Goal: Task Accomplishment & Management: Manage account settings

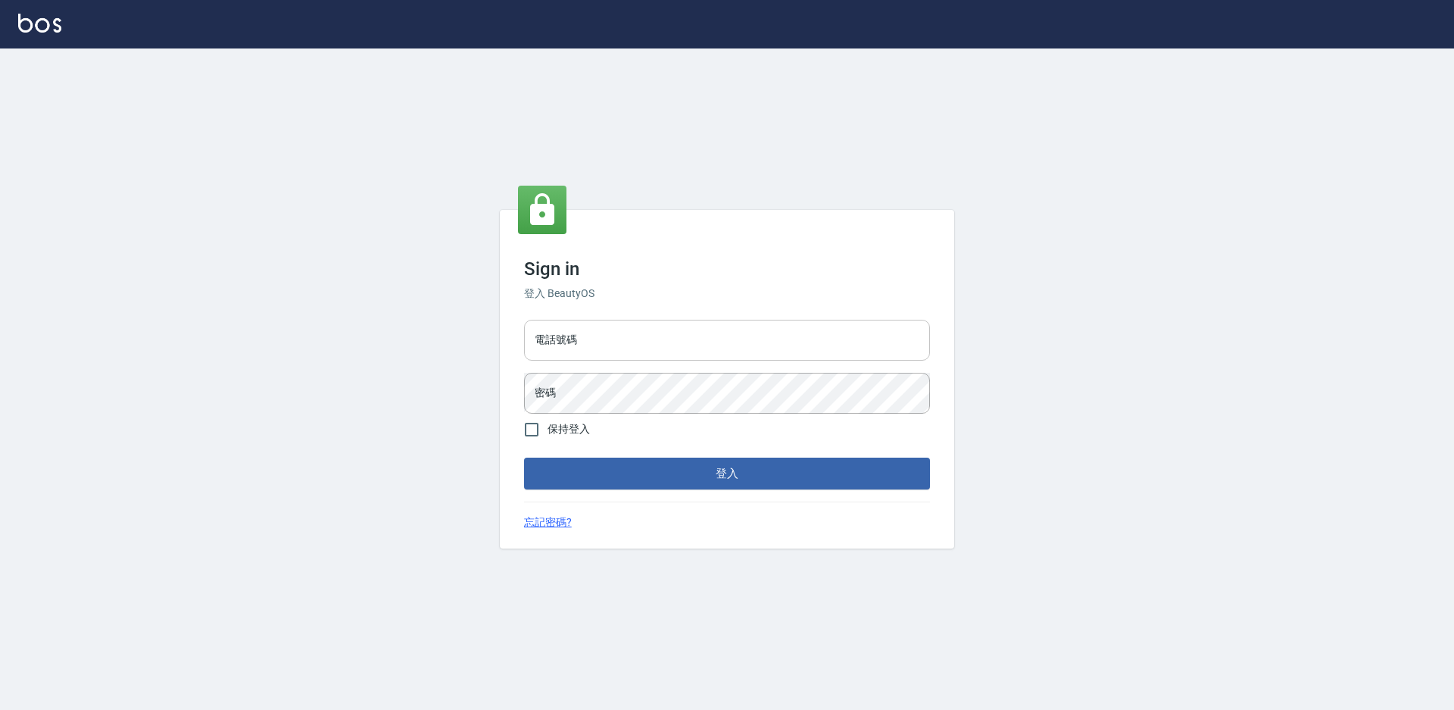
click at [573, 350] on input "電話號碼" at bounding box center [727, 340] width 406 height 41
type input "0988338477"
click at [524, 457] on button "登入" at bounding box center [727, 473] width 406 height 32
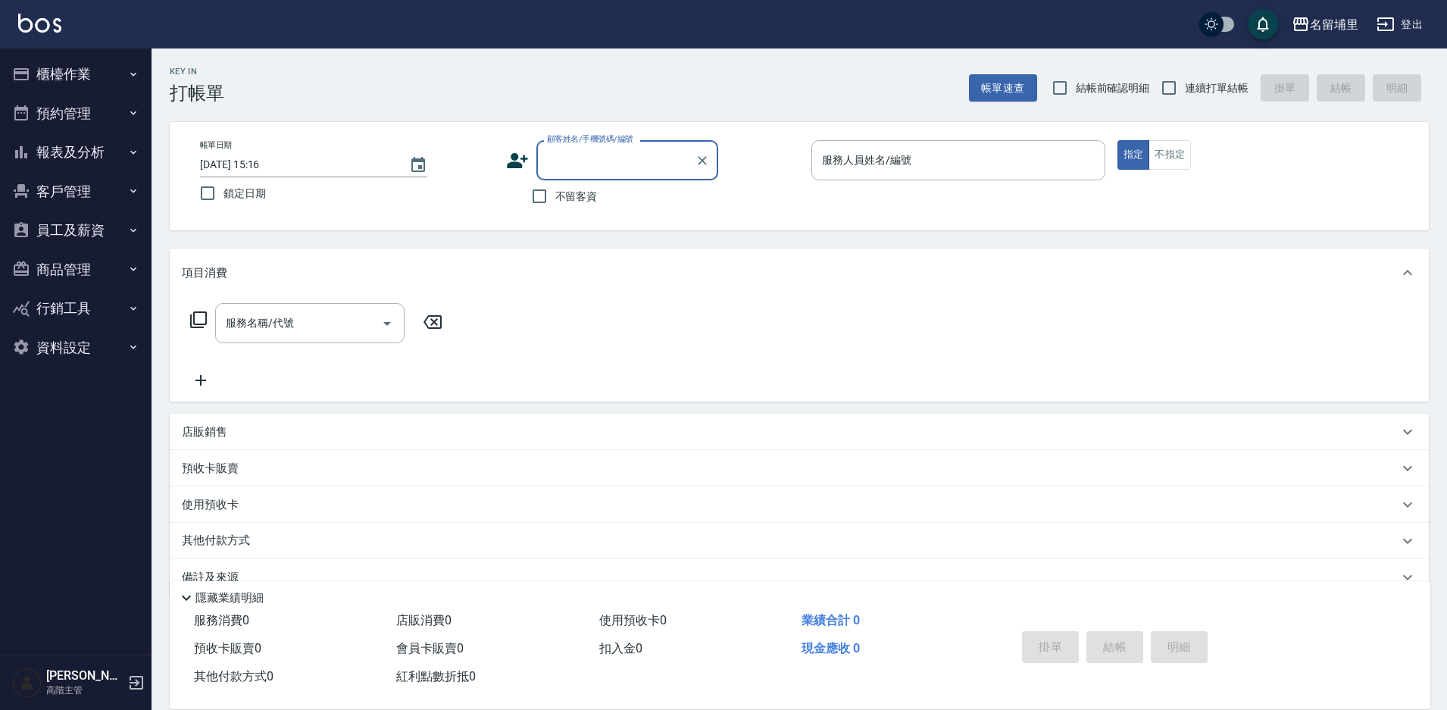
click at [1345, 21] on div "名留埔里" at bounding box center [1334, 24] width 48 height 19
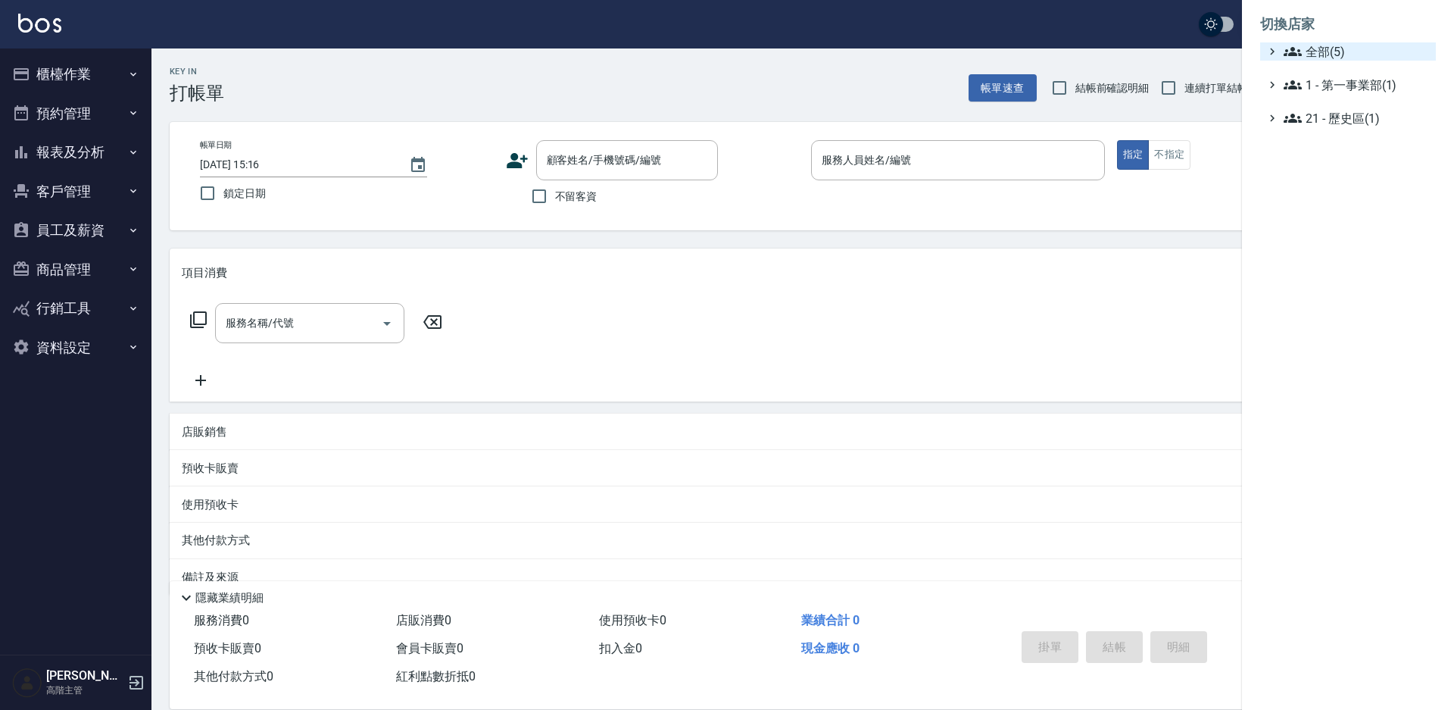
click at [1321, 45] on span "全部(5)" at bounding box center [1357, 51] width 146 height 18
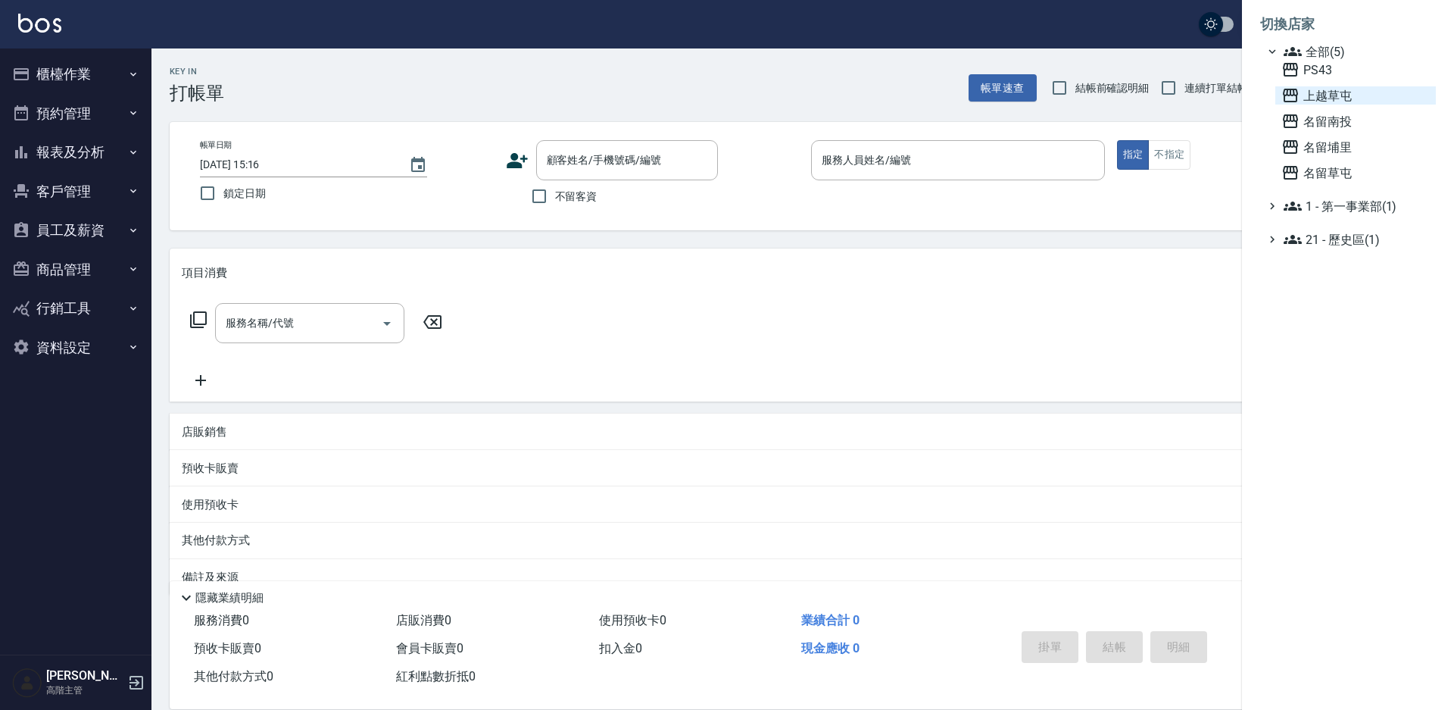
click at [1332, 88] on span "上越草屯" at bounding box center [1356, 95] width 148 height 18
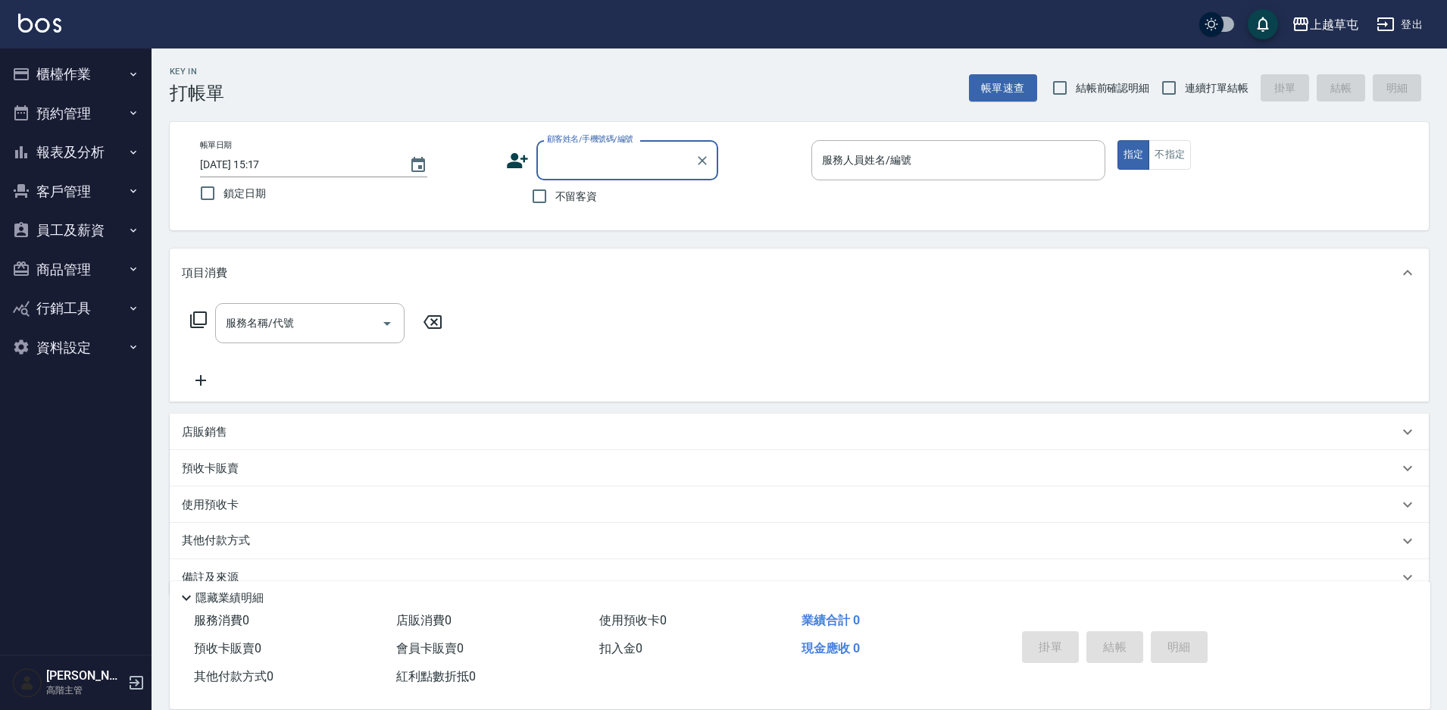
click at [83, 220] on button "員工及薪資" at bounding box center [75, 230] width 139 height 39
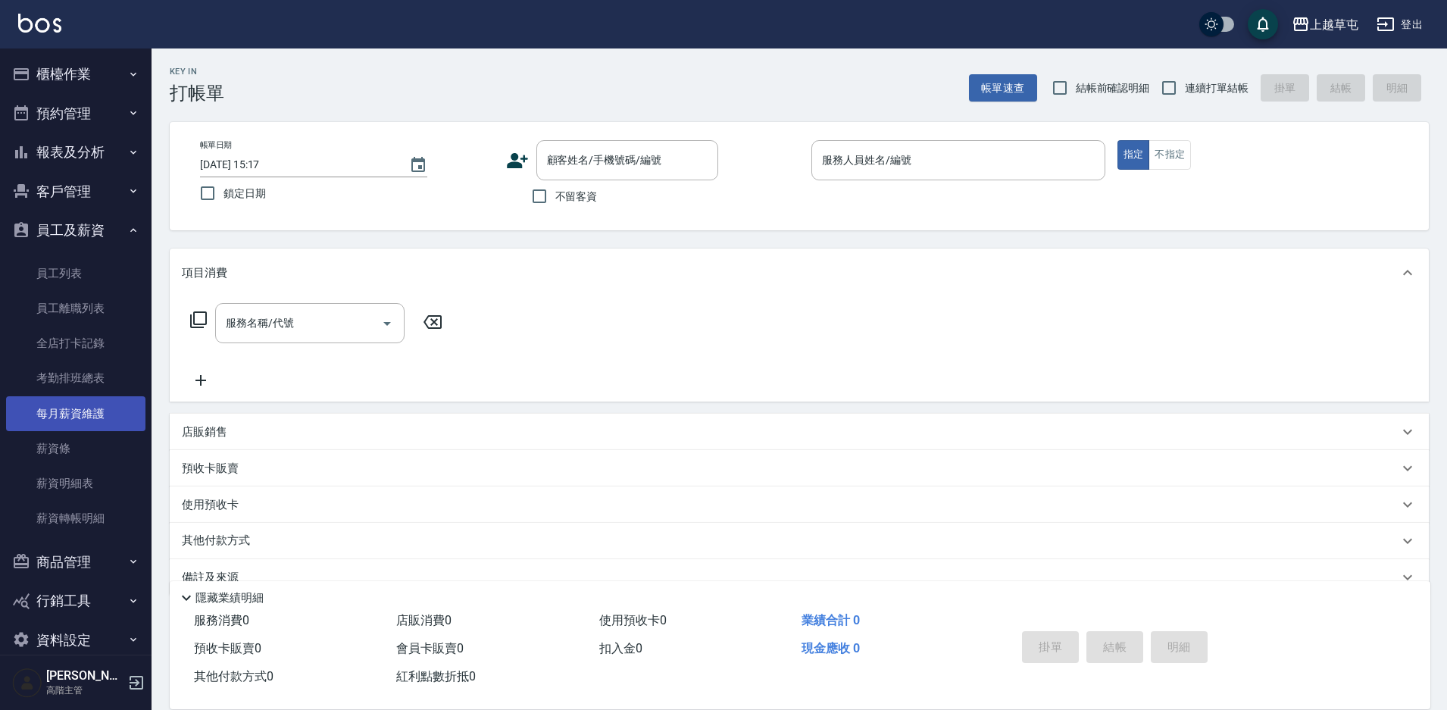
click at [92, 422] on link "每月薪資維護" at bounding box center [75, 413] width 139 height 35
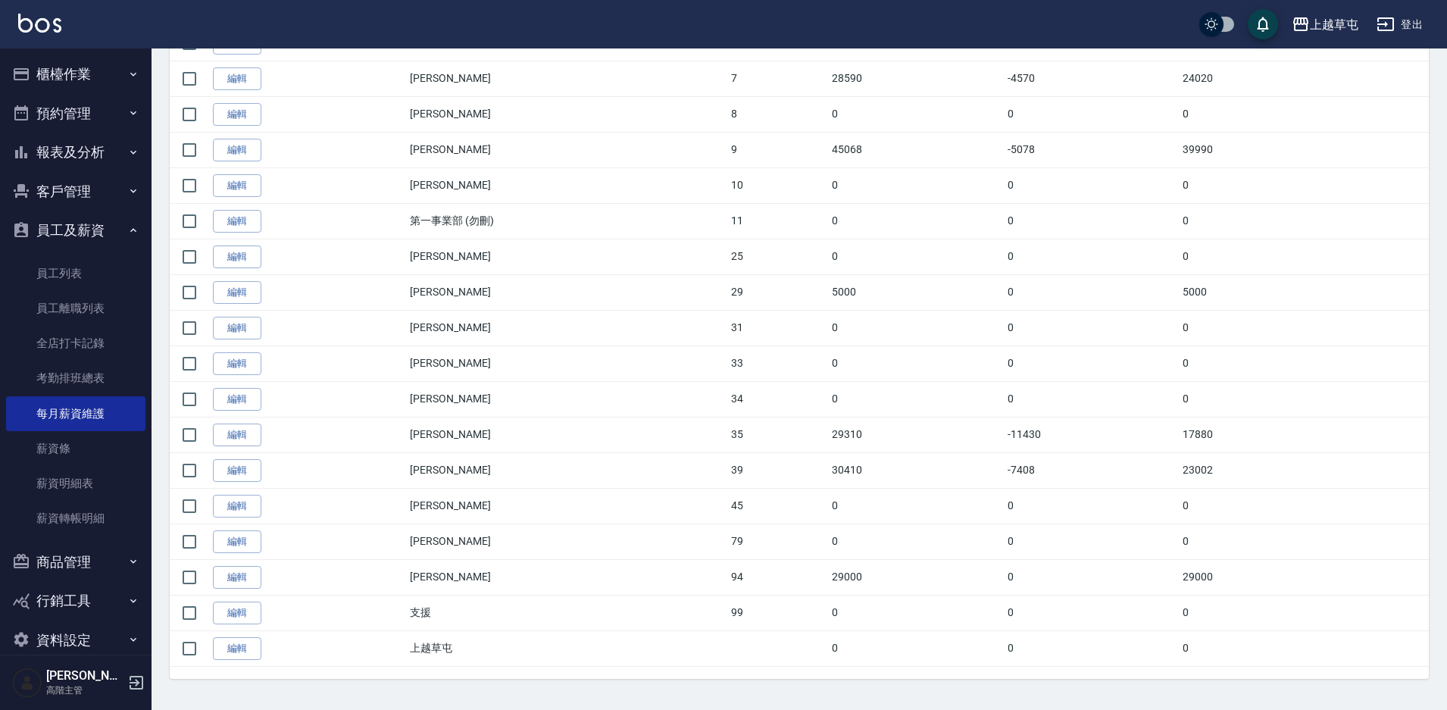
scroll to position [453, 0]
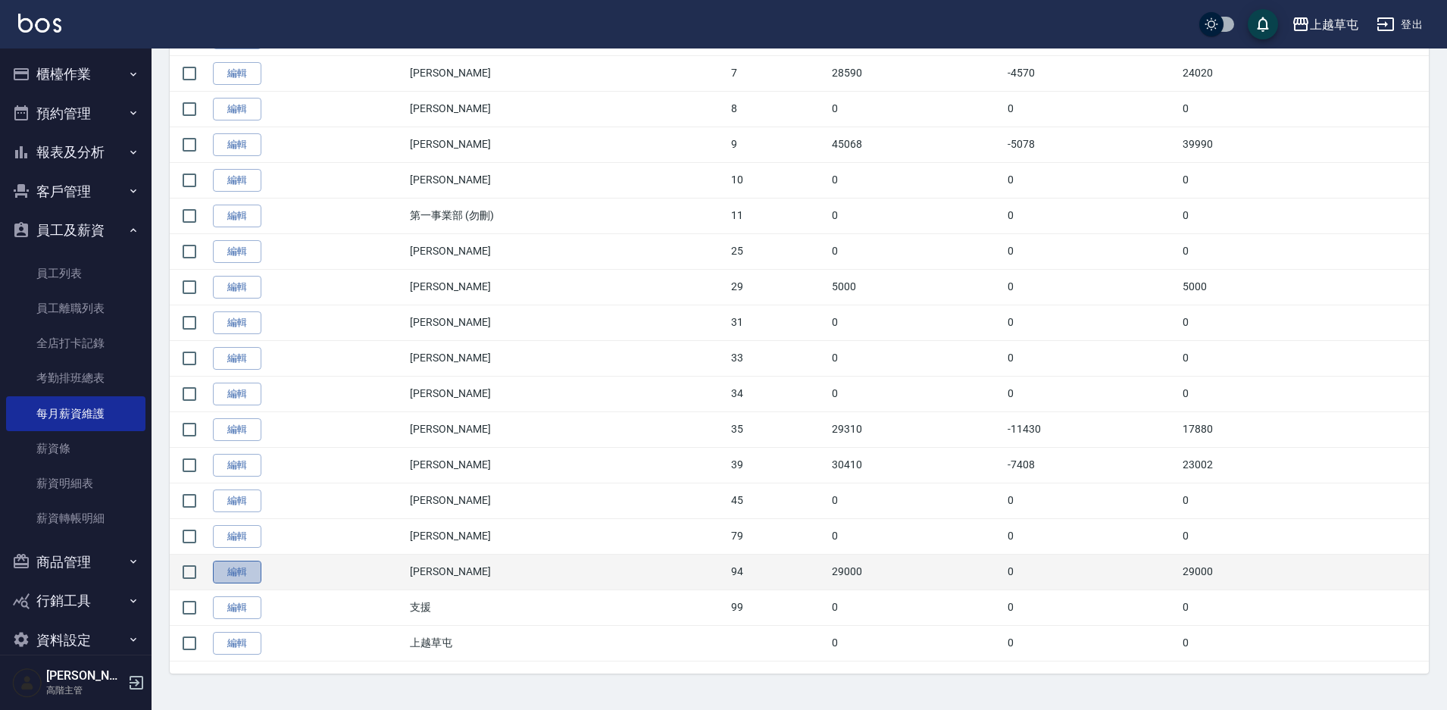
click at [242, 572] on link "編輯" at bounding box center [237, 571] width 48 height 23
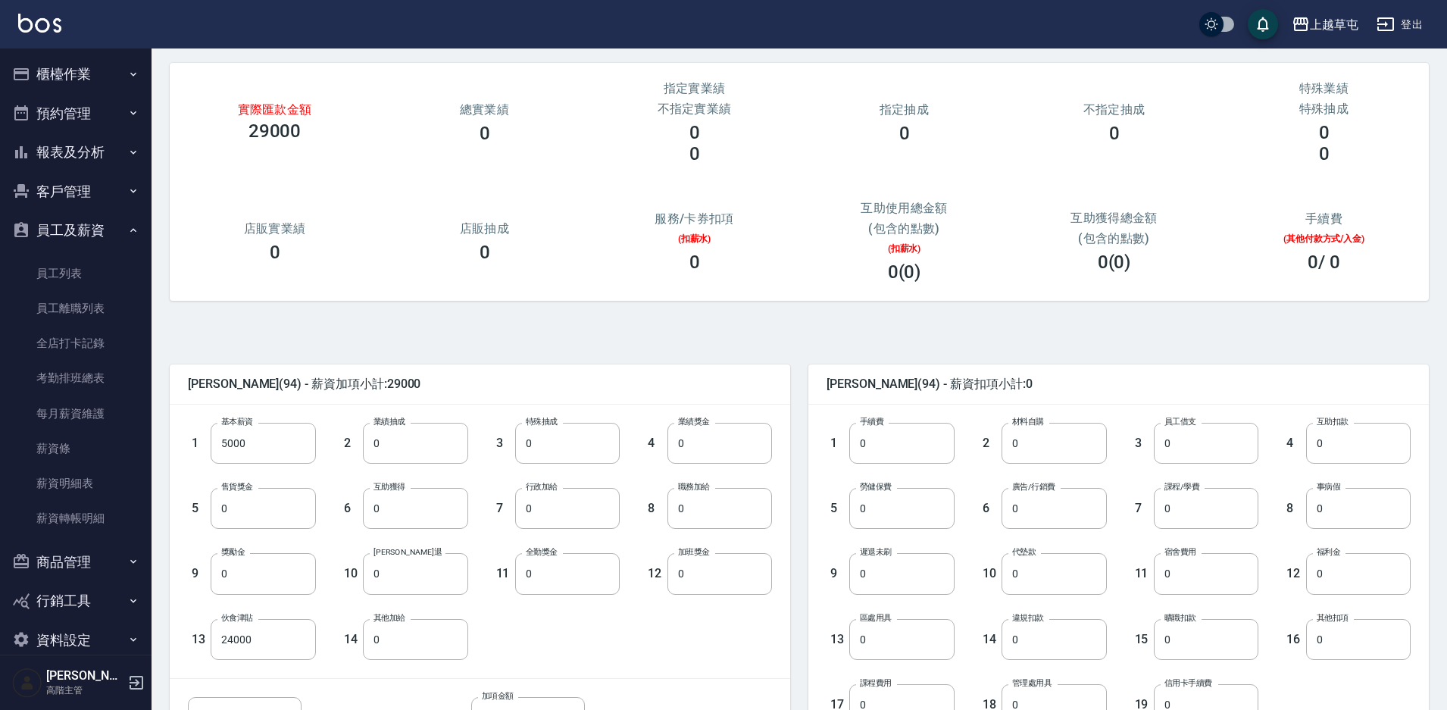
scroll to position [151, 0]
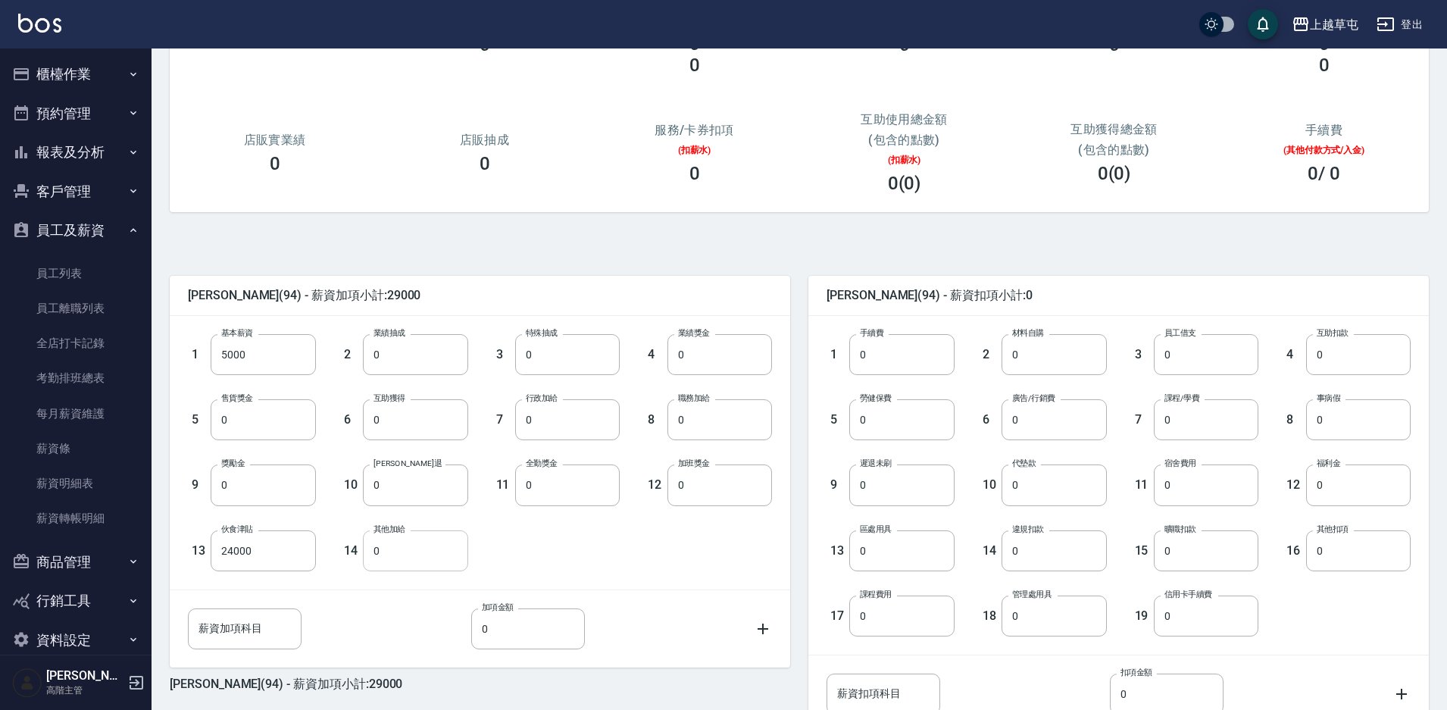
click at [398, 553] on input "0" at bounding box center [415, 550] width 105 height 41
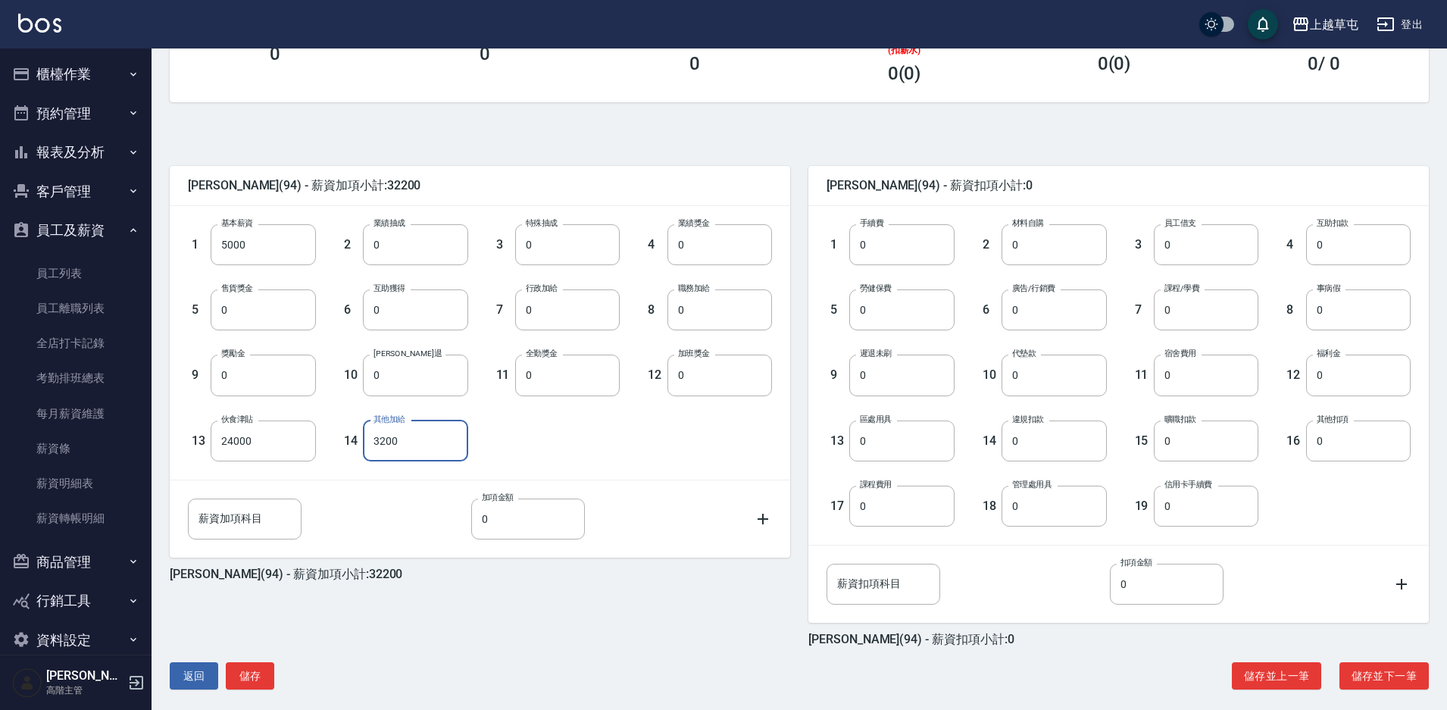
scroll to position [274, 0]
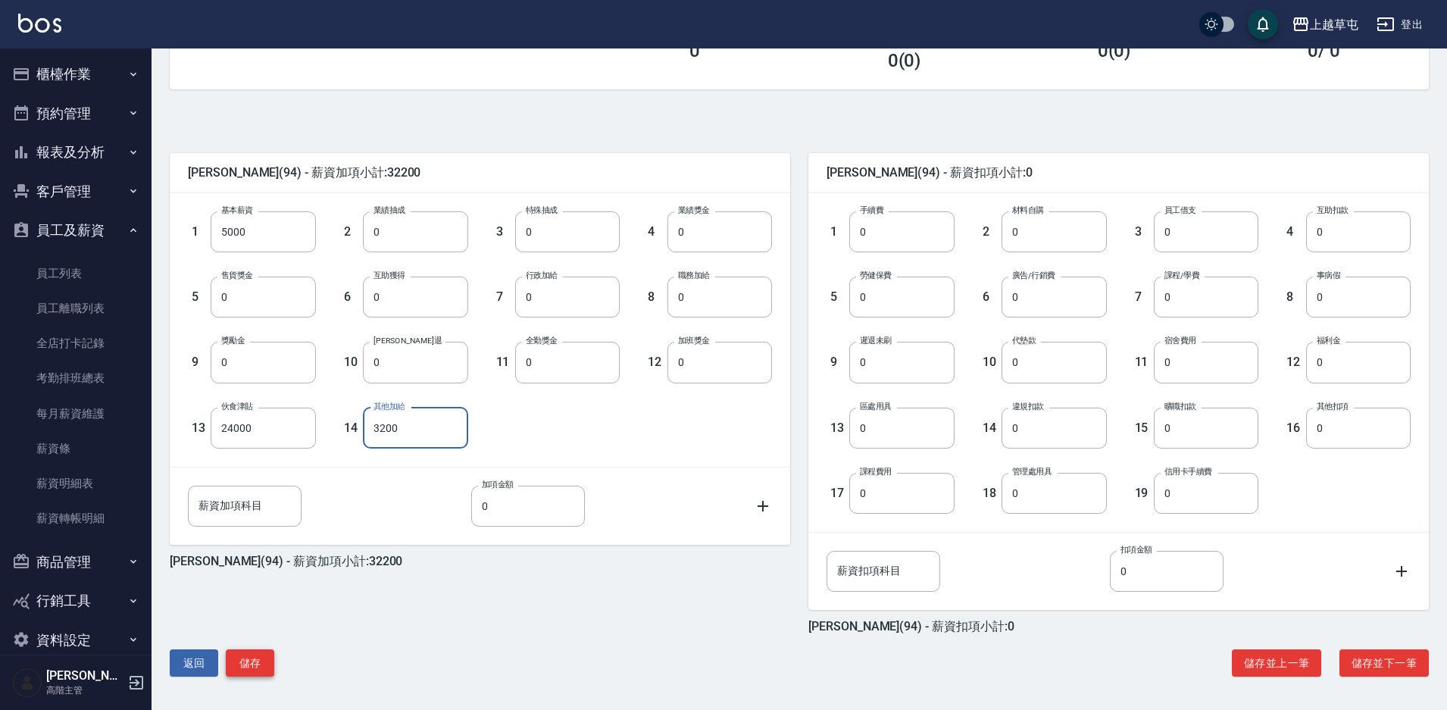
type input "3200"
click at [263, 658] on button "儲存" at bounding box center [250, 663] width 48 height 28
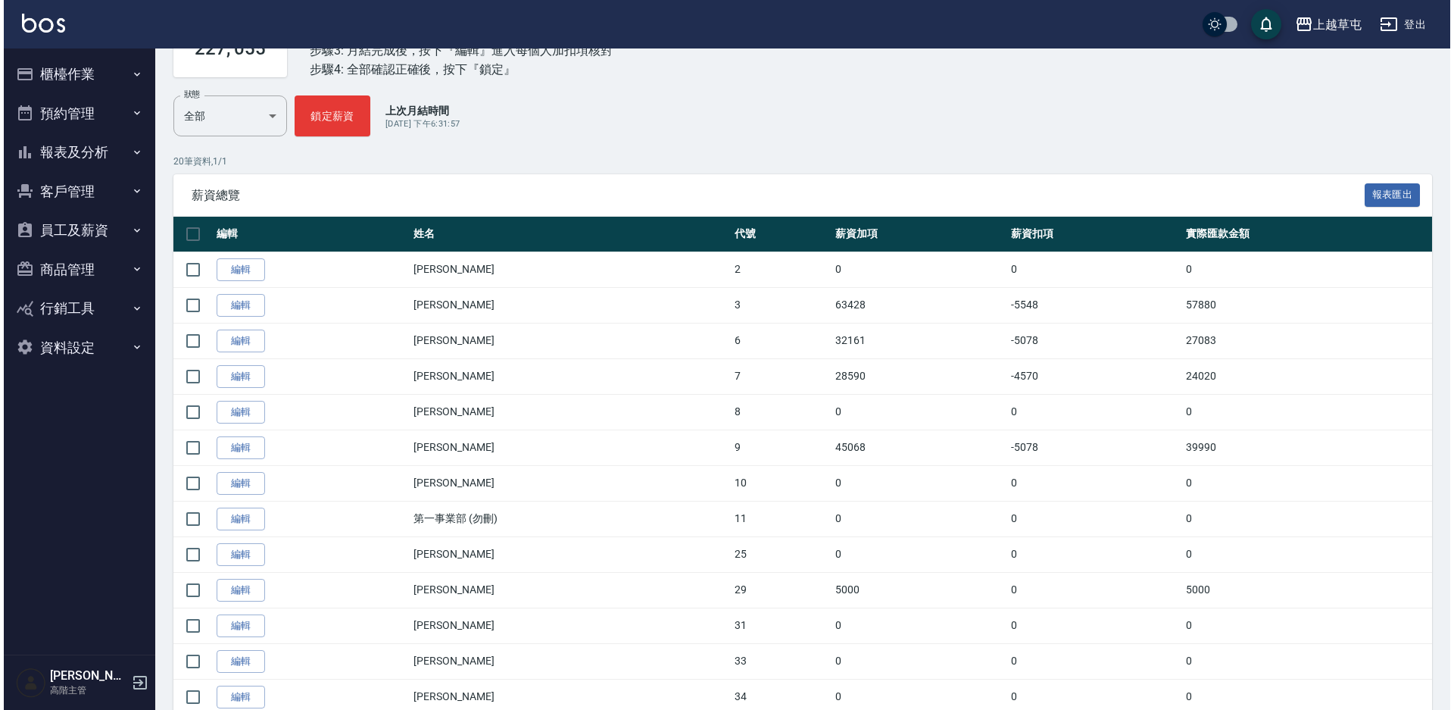
scroll to position [453, 0]
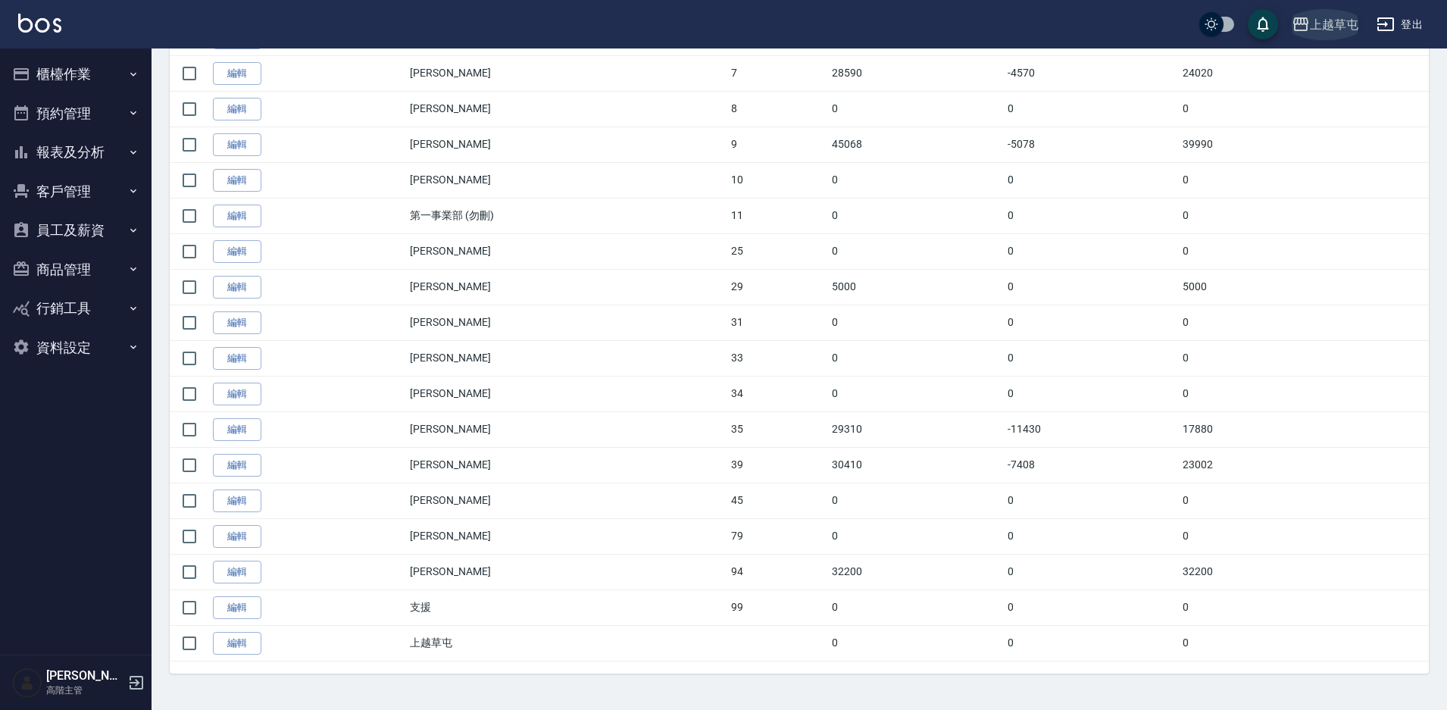
click at [1316, 26] on div "上越草屯" at bounding box center [1334, 24] width 48 height 19
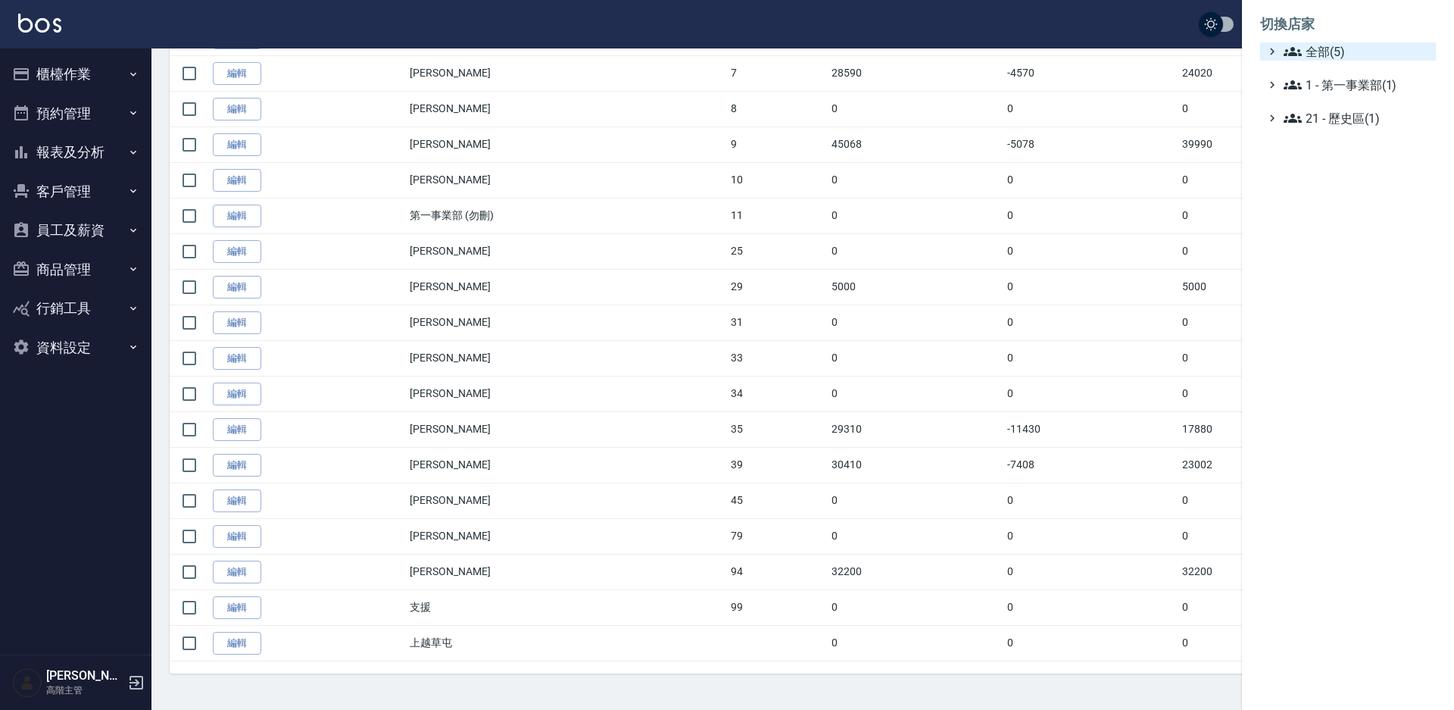
click at [1324, 57] on span "全部(5)" at bounding box center [1357, 51] width 146 height 18
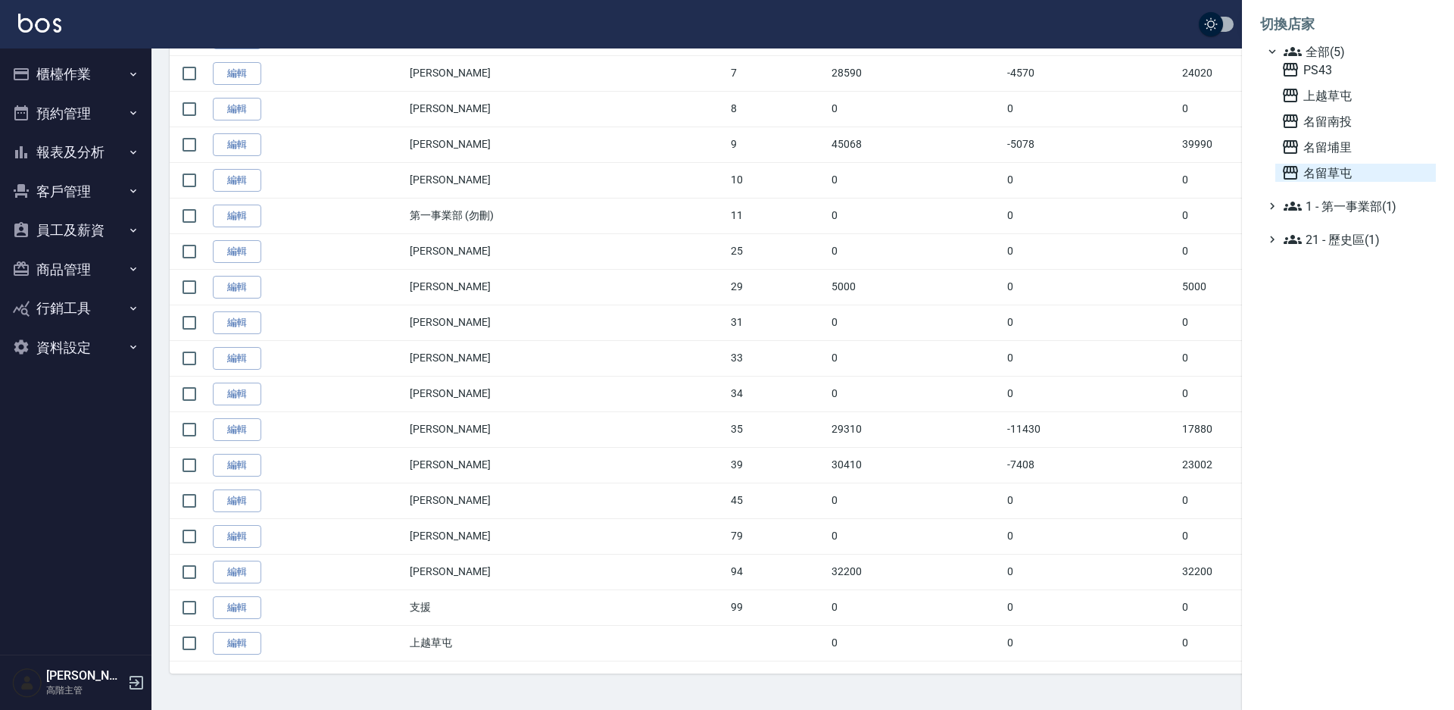
click at [1333, 173] on span "名留草屯" at bounding box center [1356, 173] width 148 height 18
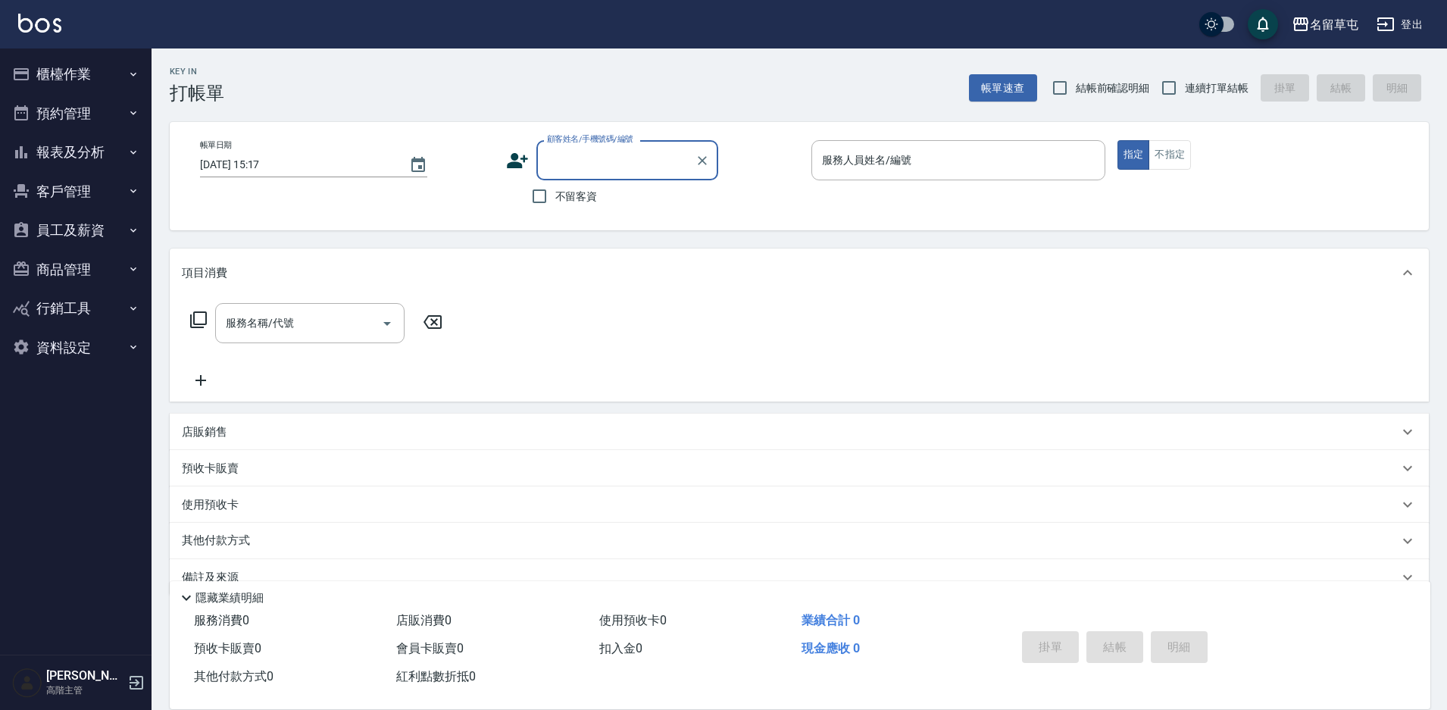
click at [65, 227] on button "員工及薪資" at bounding box center [75, 230] width 139 height 39
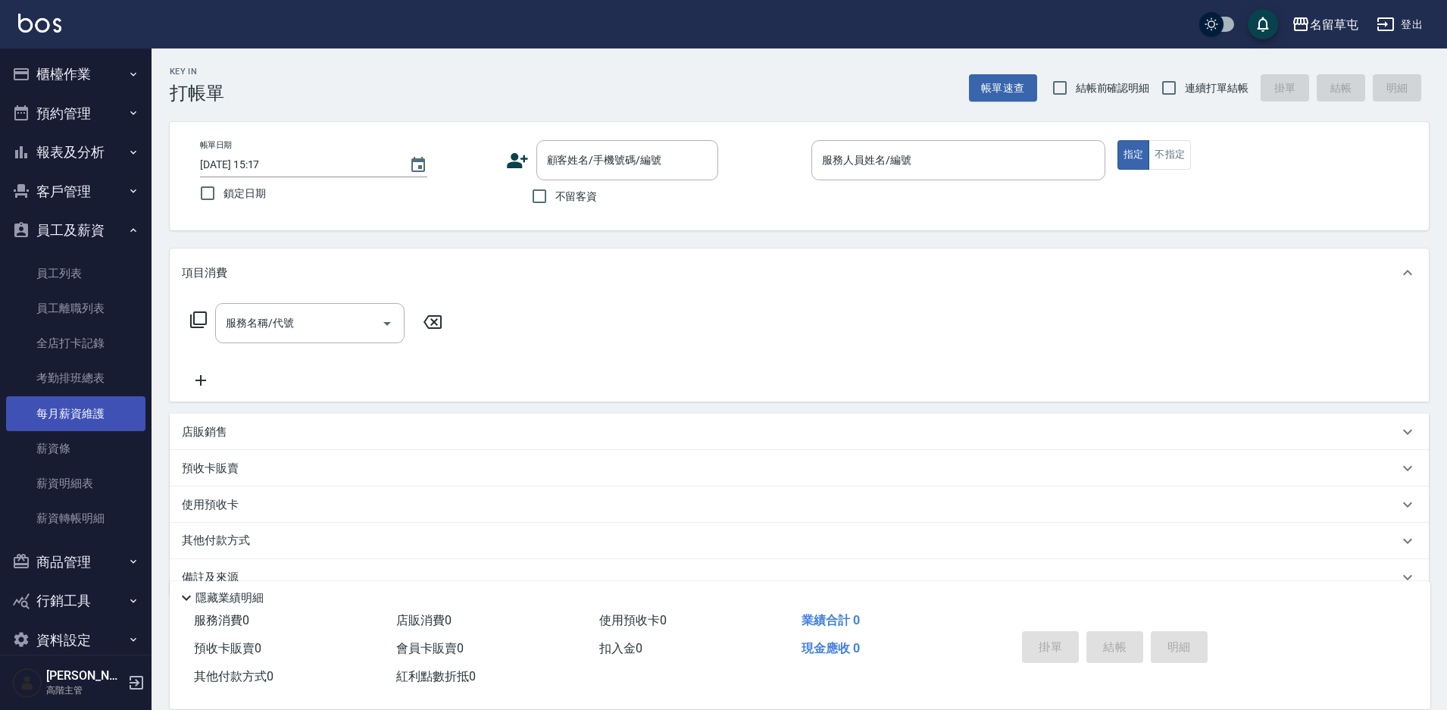
click at [83, 426] on link "每月薪資維護" at bounding box center [75, 413] width 139 height 35
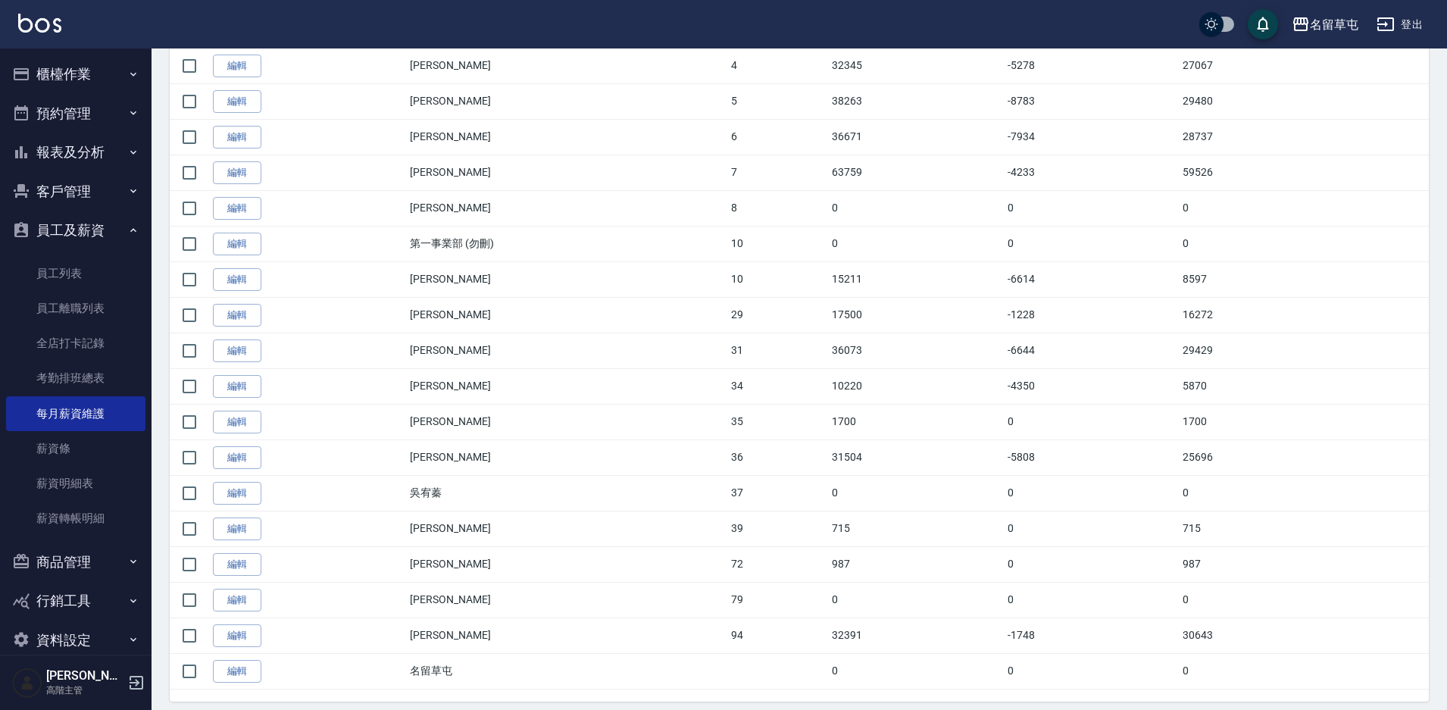
scroll to position [453, 0]
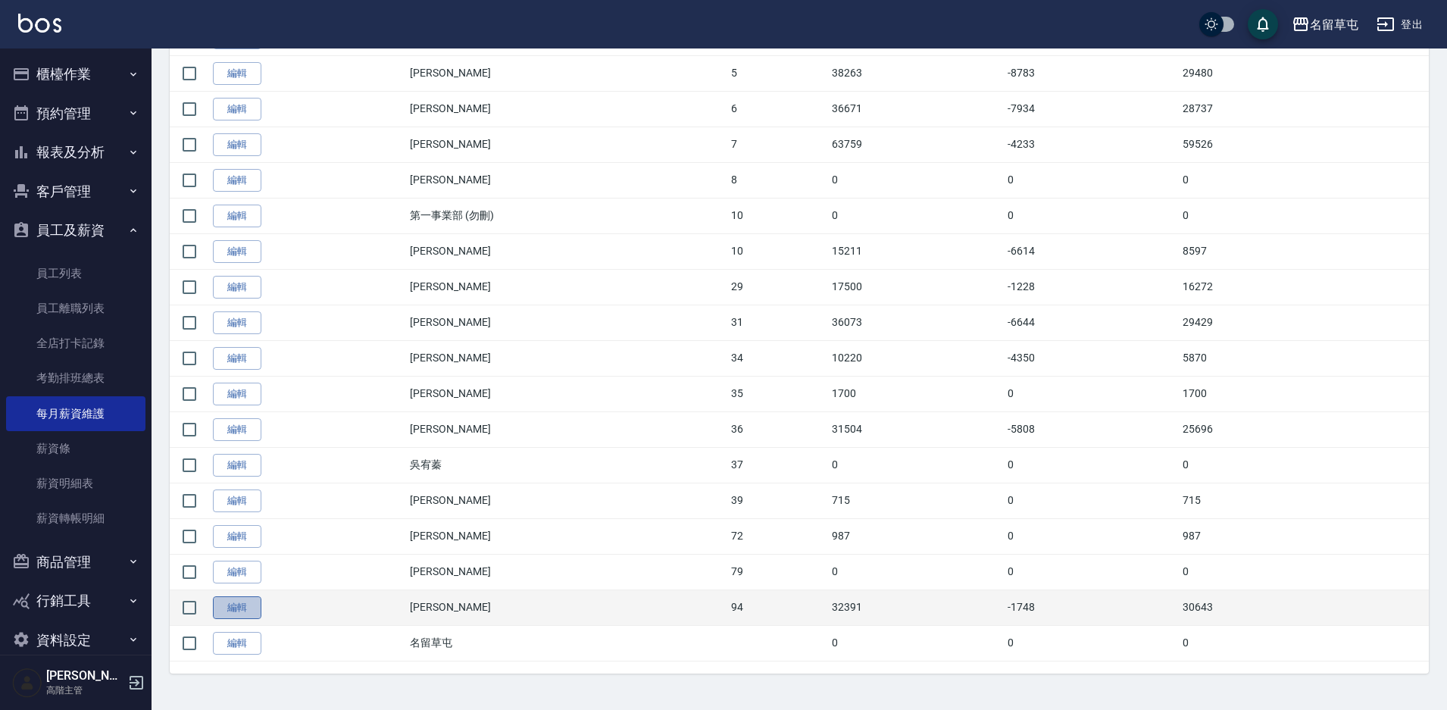
click at [240, 601] on link "編輯" at bounding box center [237, 607] width 48 height 23
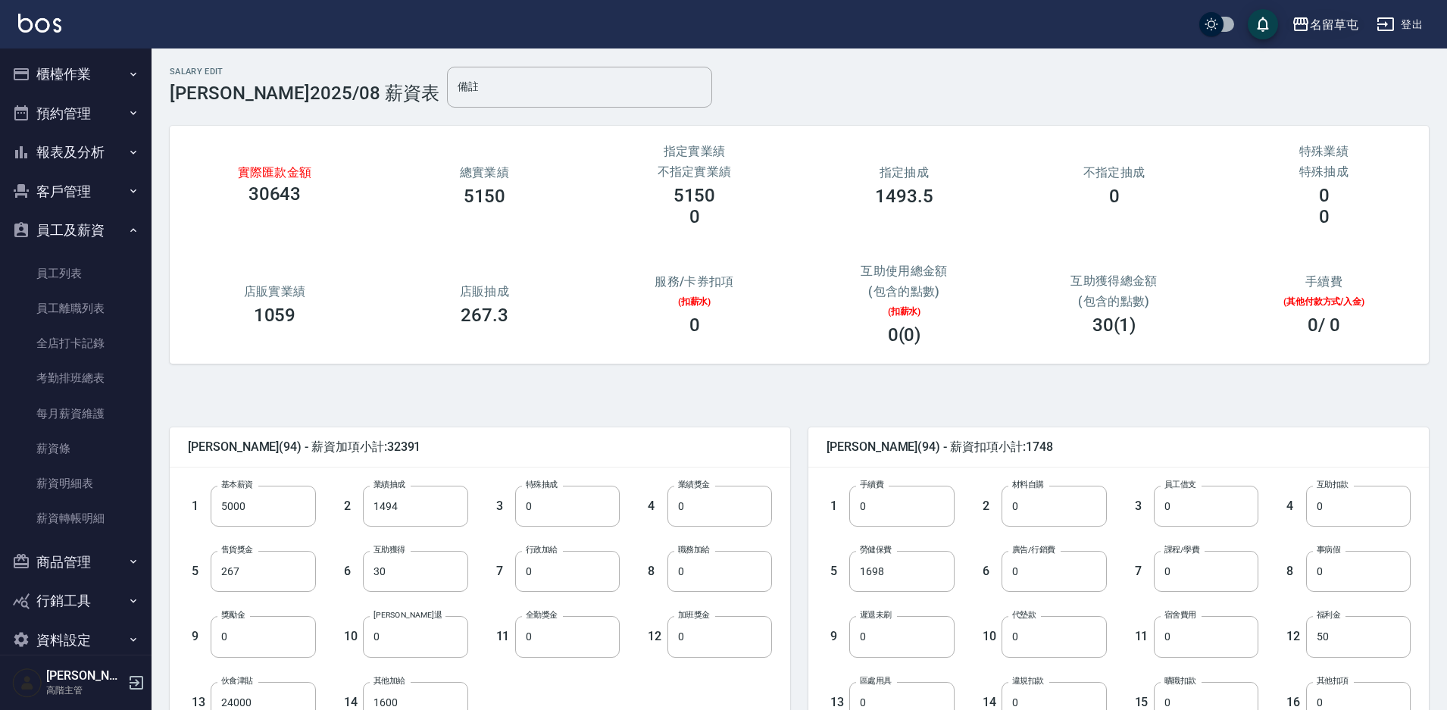
click at [1318, 26] on div "名留草屯" at bounding box center [1334, 24] width 48 height 19
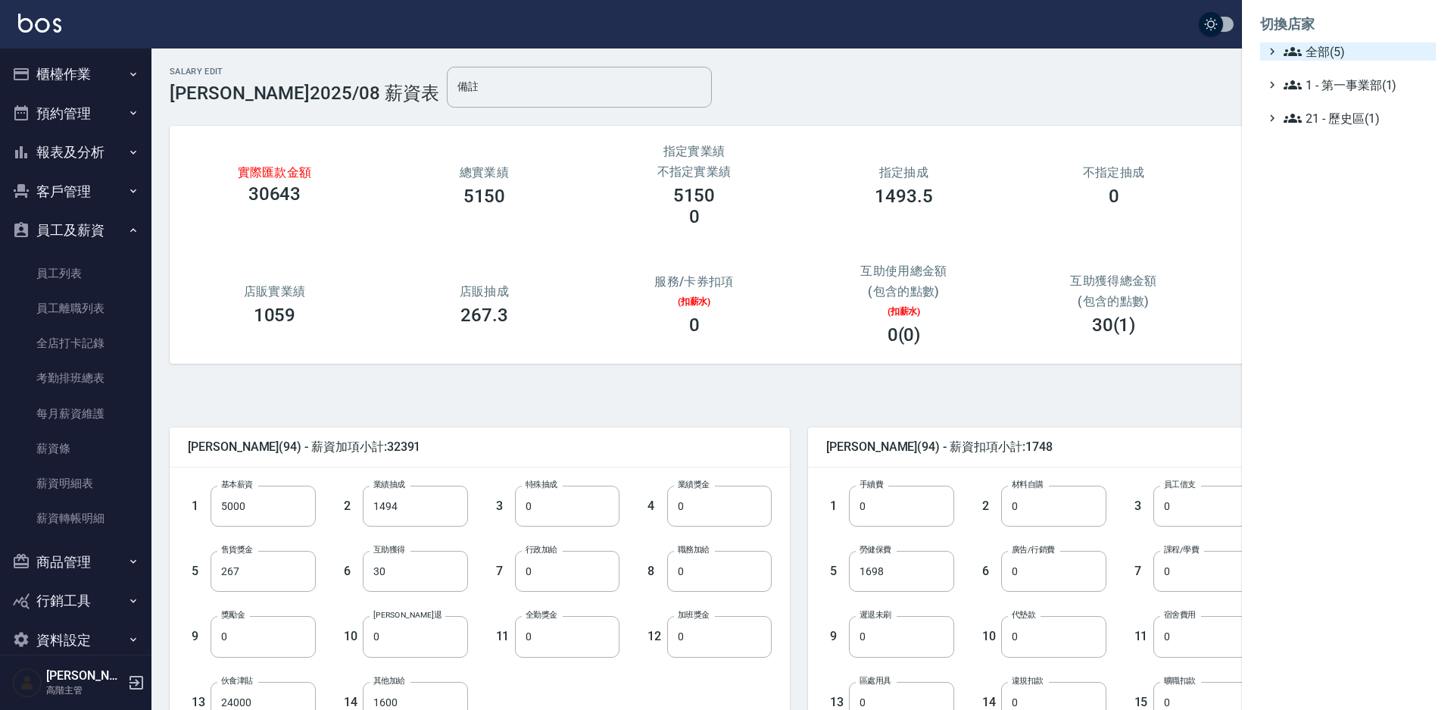
click at [1310, 49] on span "全部(5)" at bounding box center [1357, 51] width 146 height 18
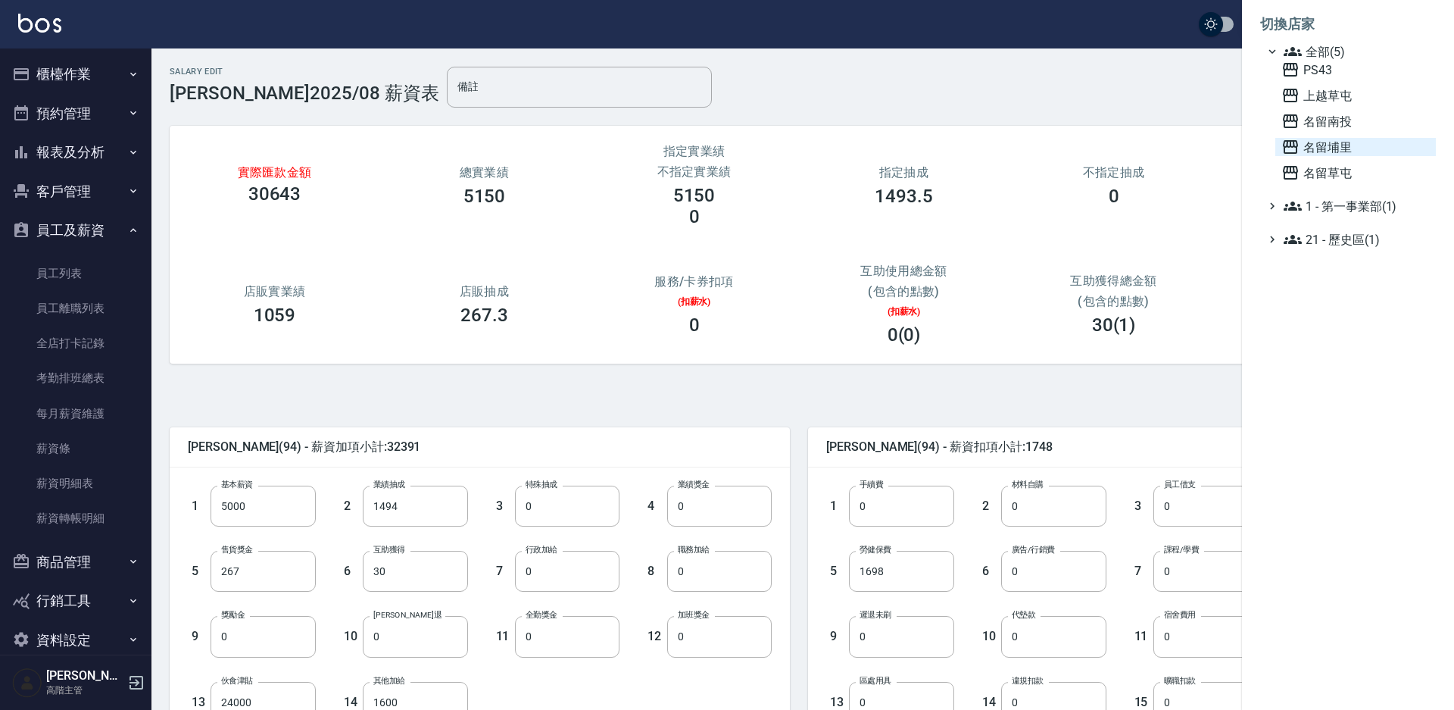
click at [1311, 146] on span "名留埔里" at bounding box center [1356, 147] width 148 height 18
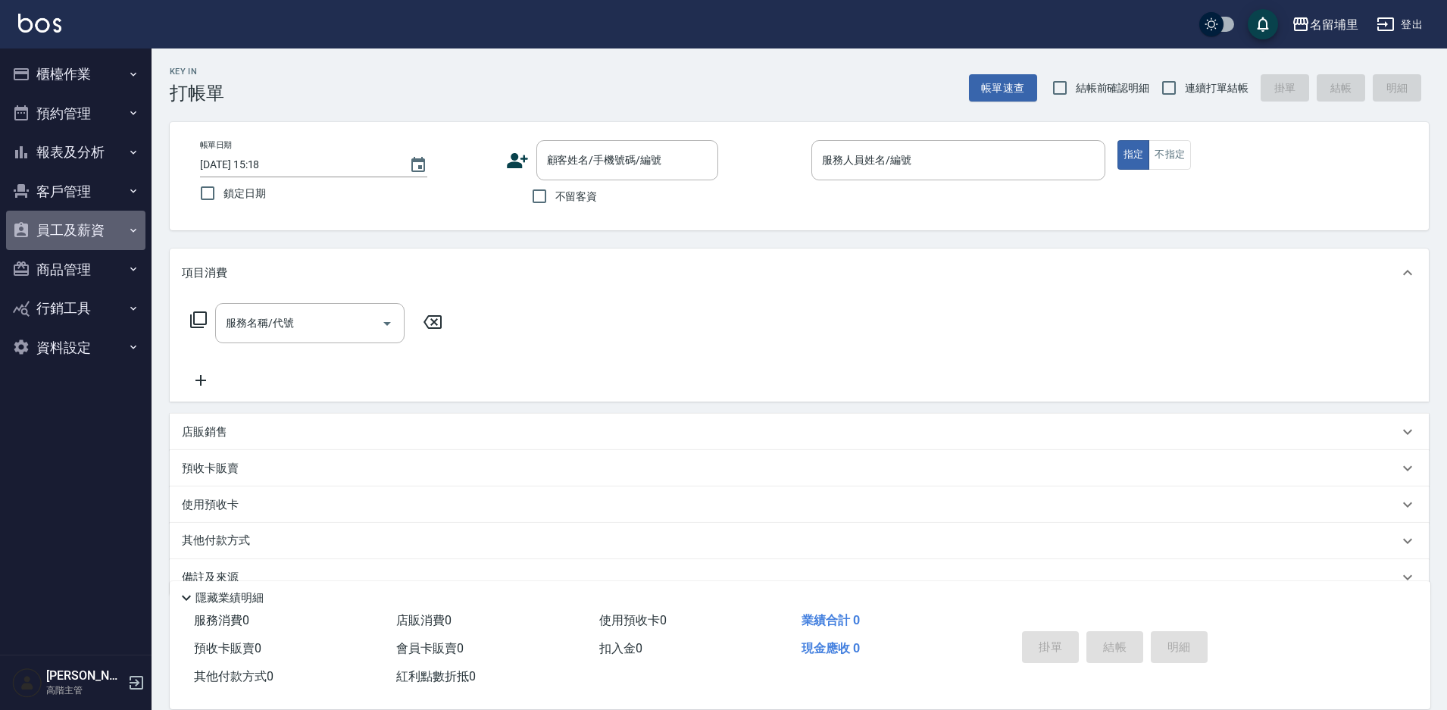
click at [74, 229] on button "員工及薪資" at bounding box center [75, 230] width 139 height 39
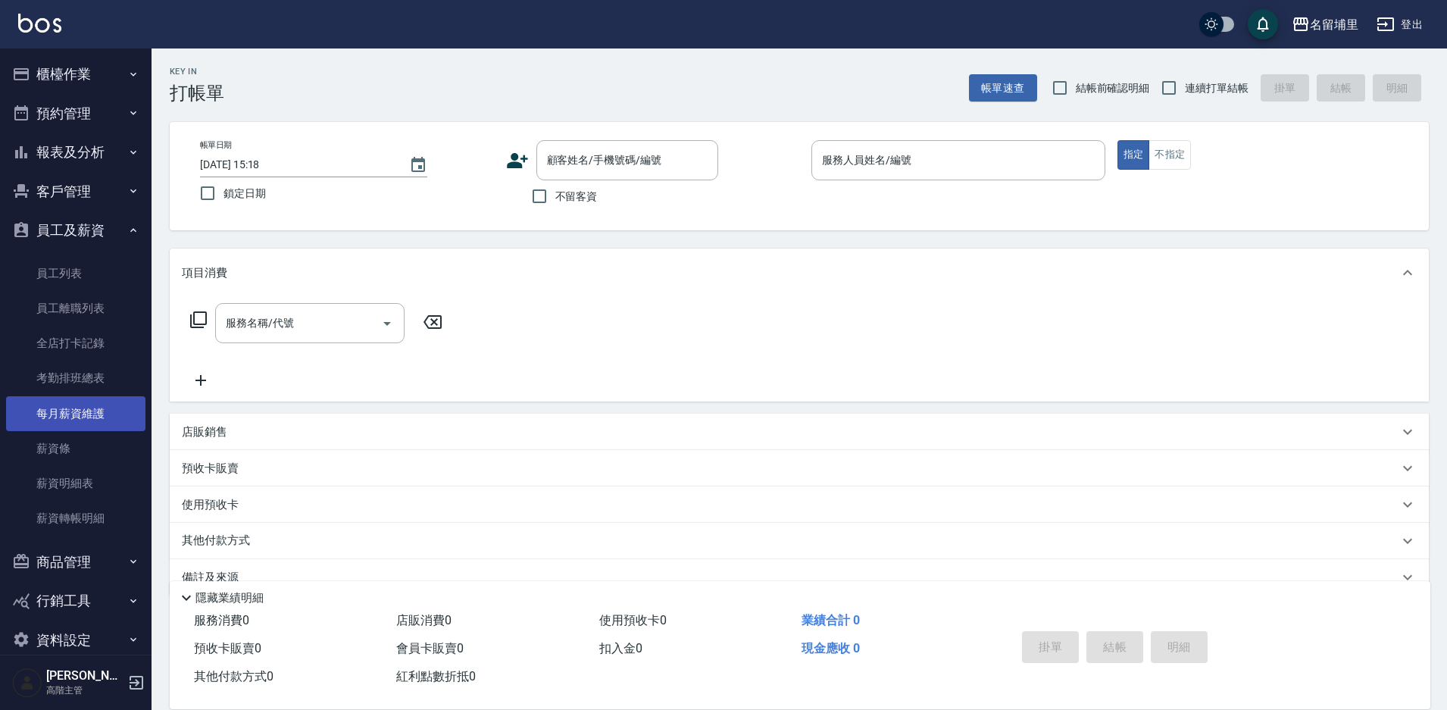
click at [50, 411] on link "每月薪資維護" at bounding box center [75, 413] width 139 height 35
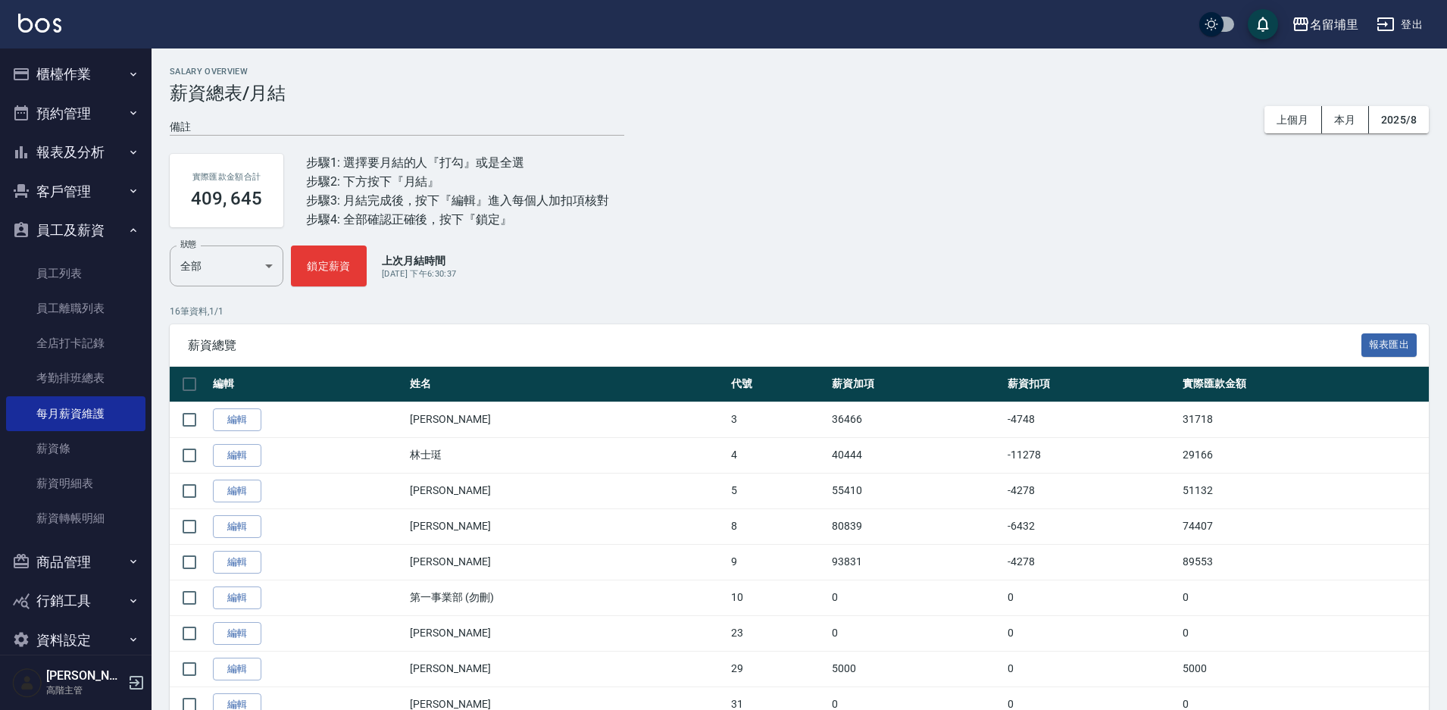
scroll to position [311, 0]
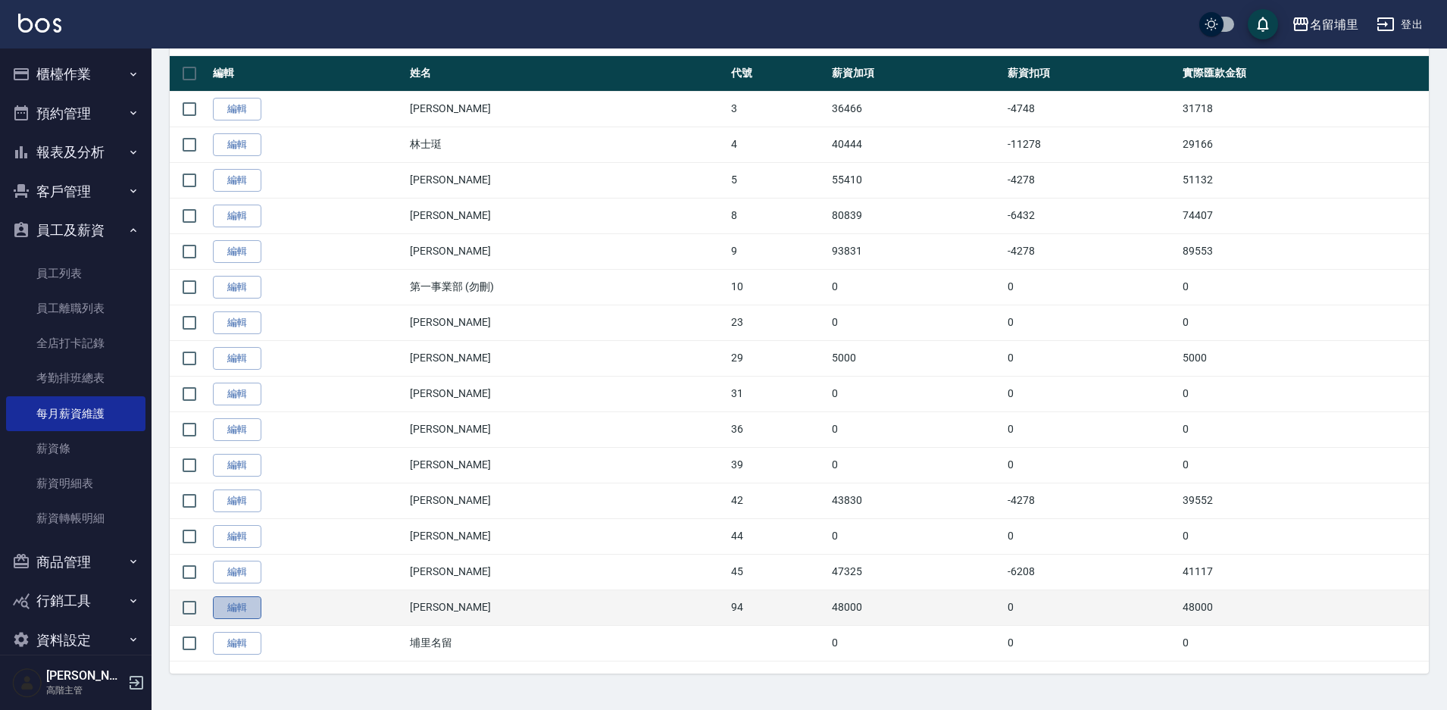
click at [248, 602] on link "編輯" at bounding box center [237, 607] width 48 height 23
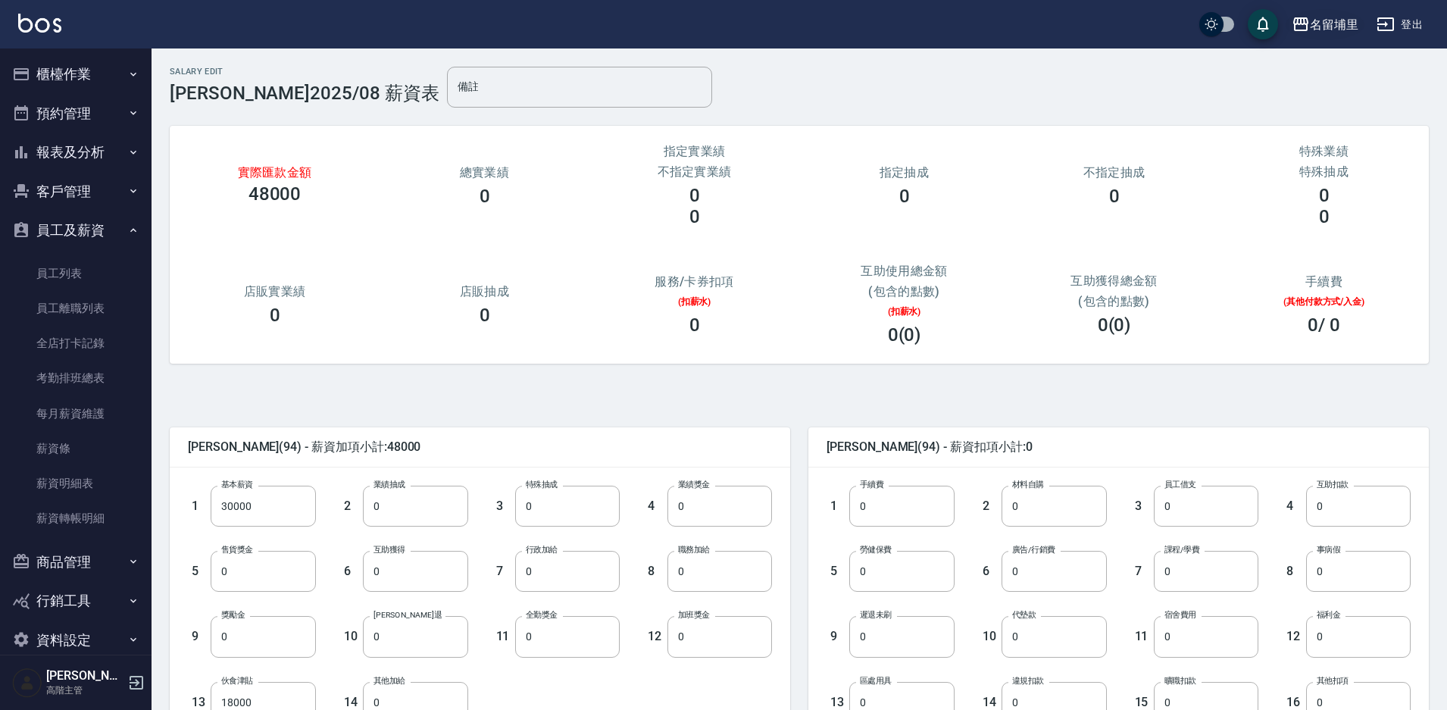
click at [1311, 38] on button "名留埔里" at bounding box center [1324, 24] width 79 height 31
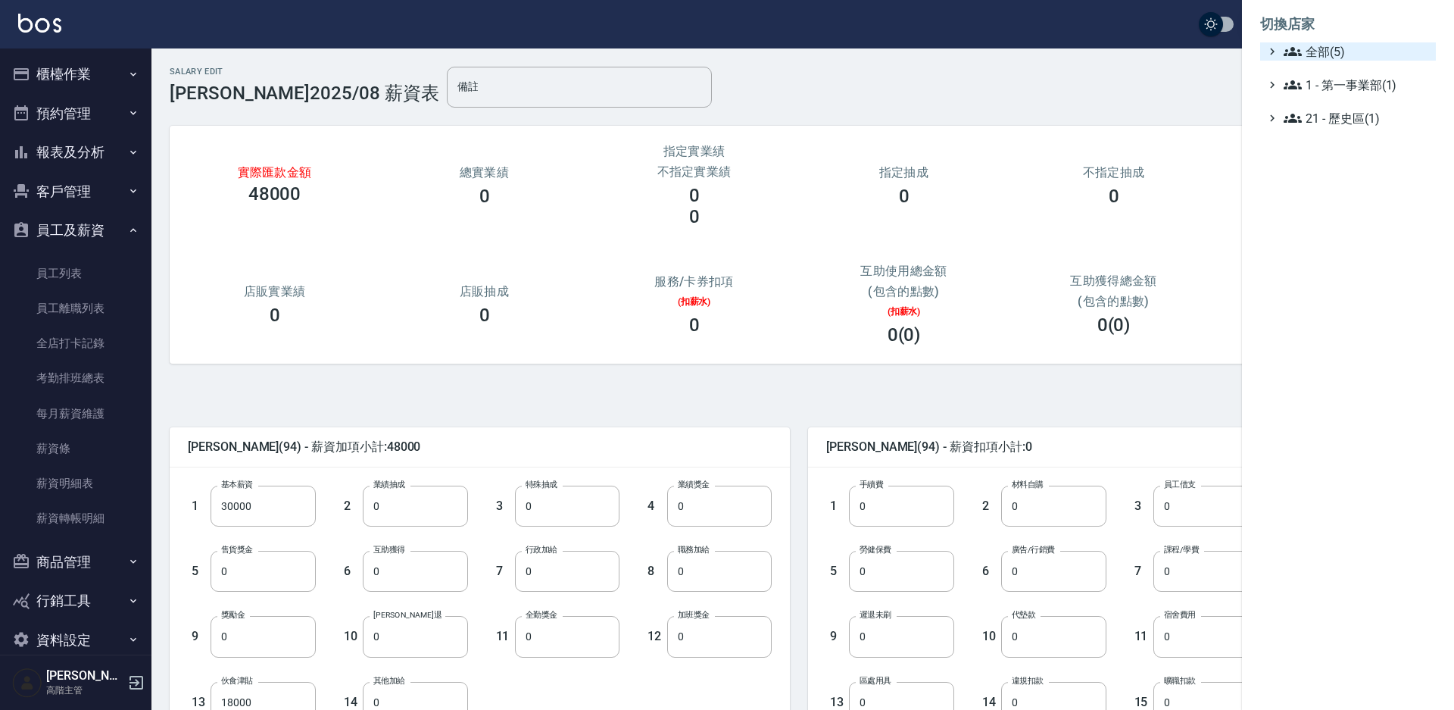
click at [1316, 57] on span "全部(5)" at bounding box center [1357, 51] width 146 height 18
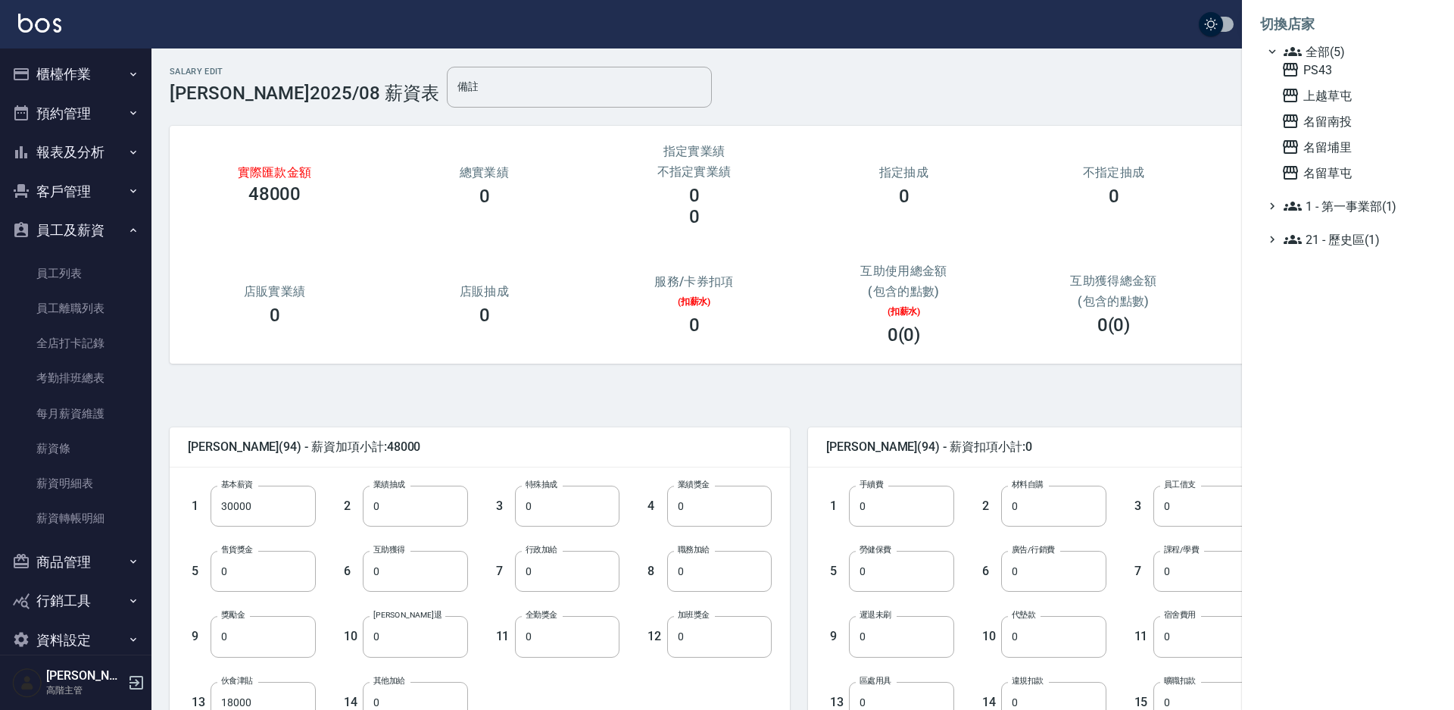
click at [1329, 83] on div "PS43 上越草屯 名留南投 名留埔里 名留草屯" at bounding box center [1355, 121] width 161 height 121
click at [1327, 76] on span "PS43" at bounding box center [1356, 70] width 148 height 18
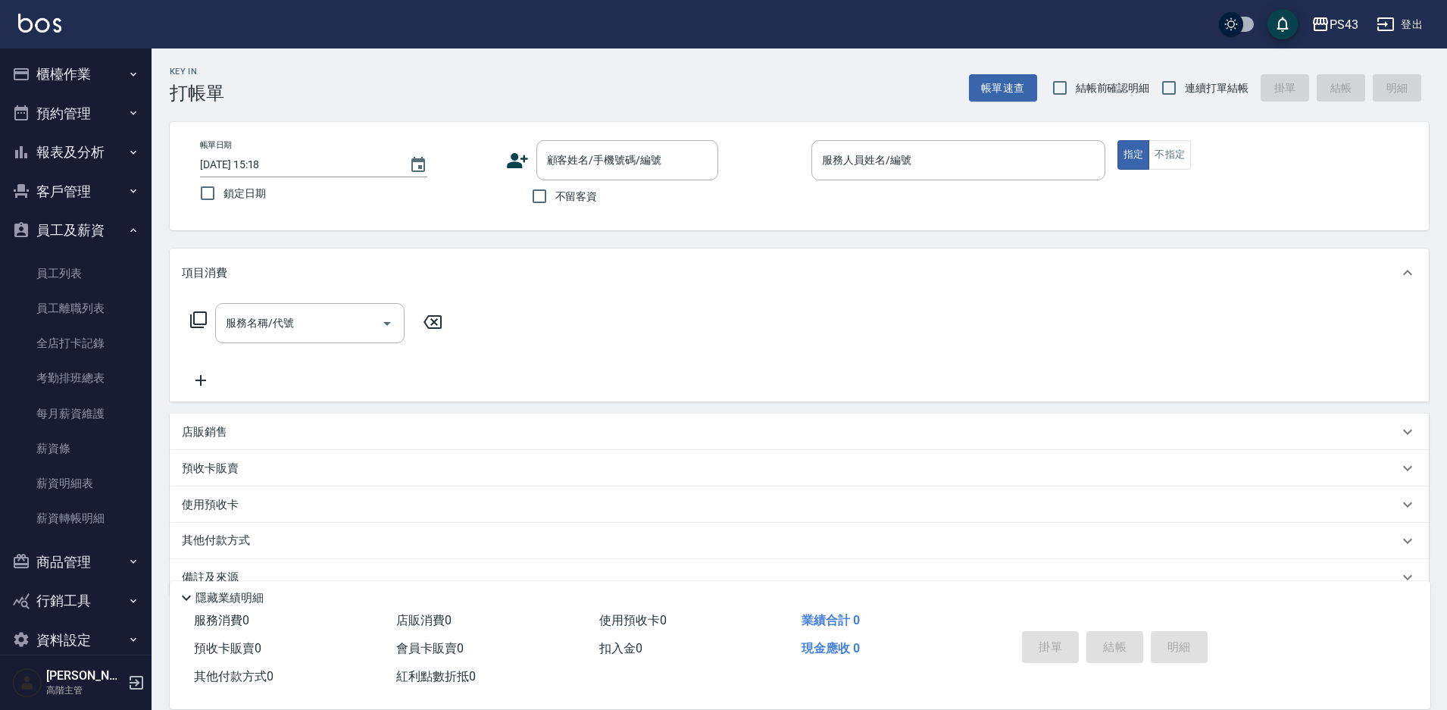
click at [99, 416] on link "每月薪資維護" at bounding box center [75, 413] width 139 height 35
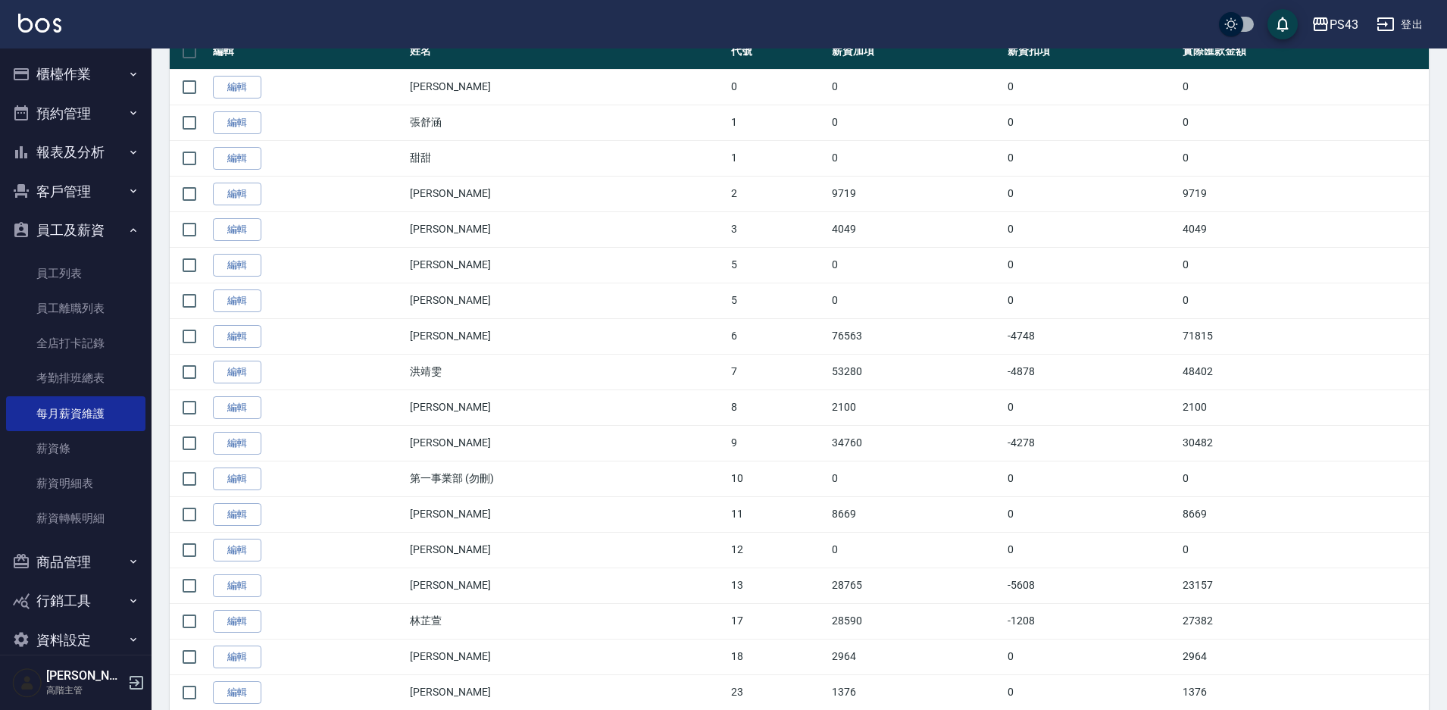
scroll to position [524, 0]
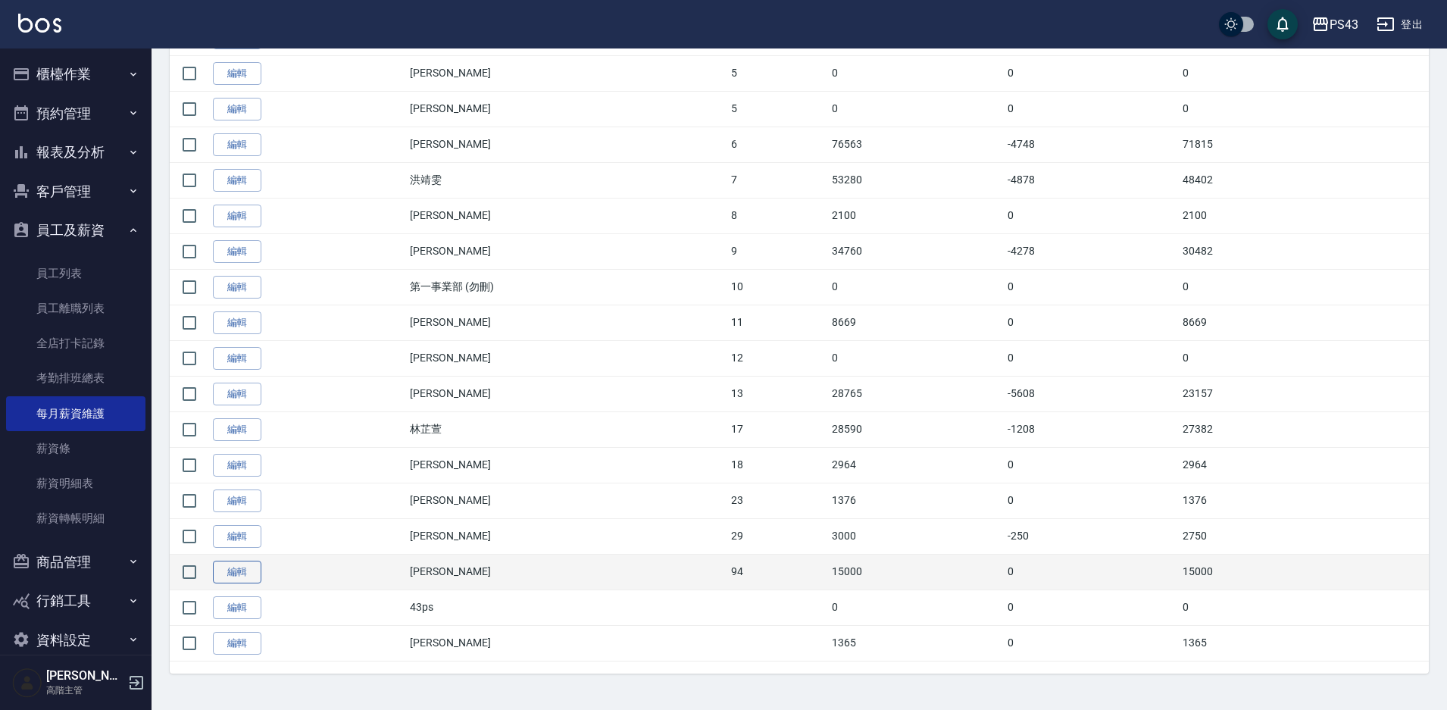
click at [235, 574] on link "編輯" at bounding box center [237, 571] width 48 height 23
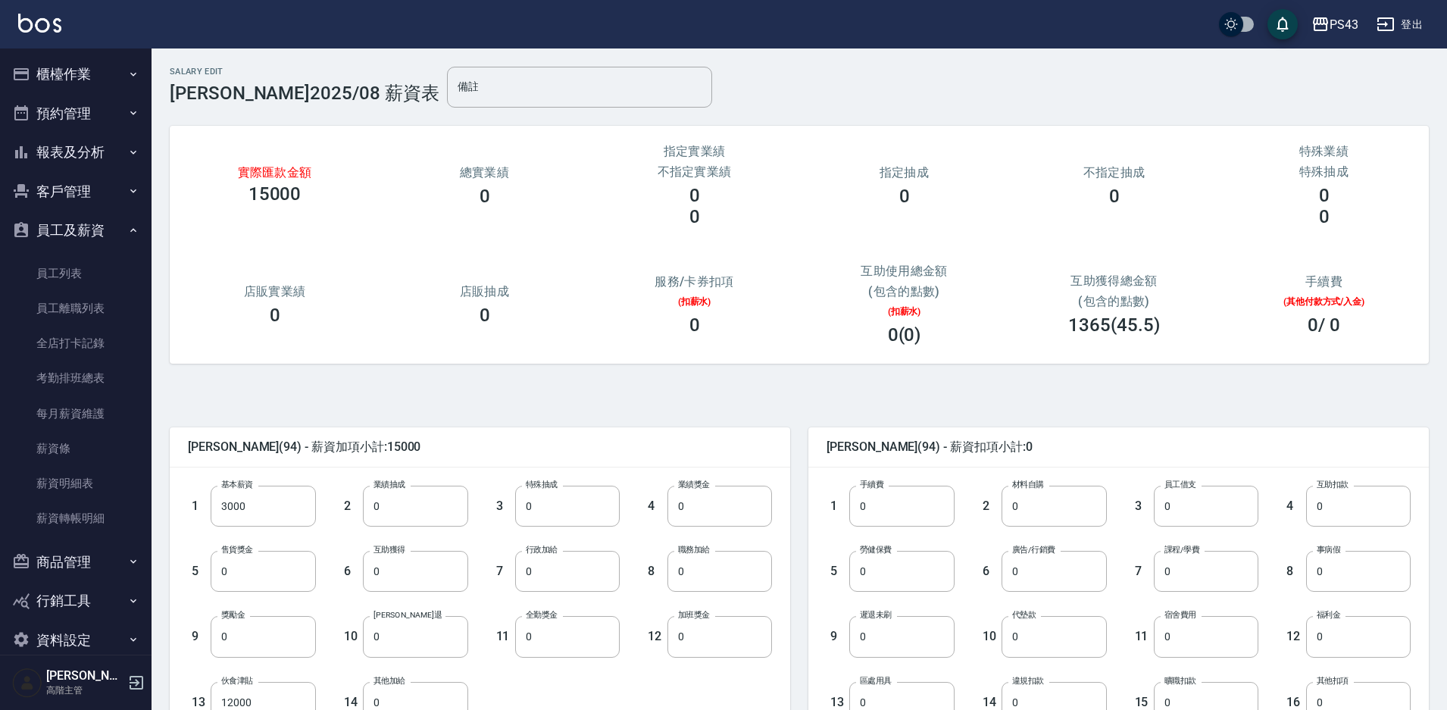
click at [1416, 24] on button "登出" at bounding box center [1399, 25] width 58 height 28
